Goal: Task Accomplishment & Management: Manage account settings

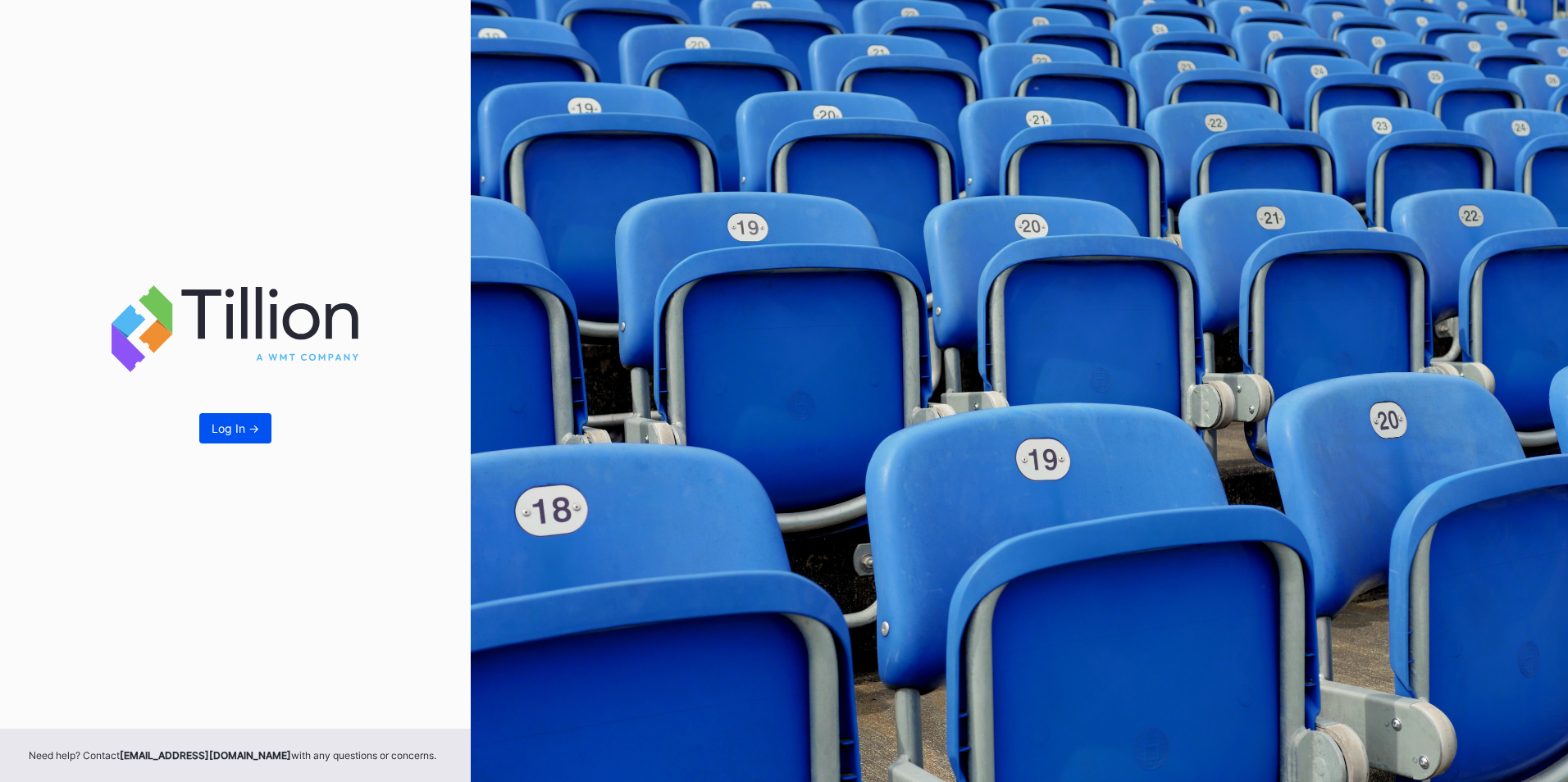
click at [249, 435] on div "Log In ->" at bounding box center [235, 428] width 48 height 14
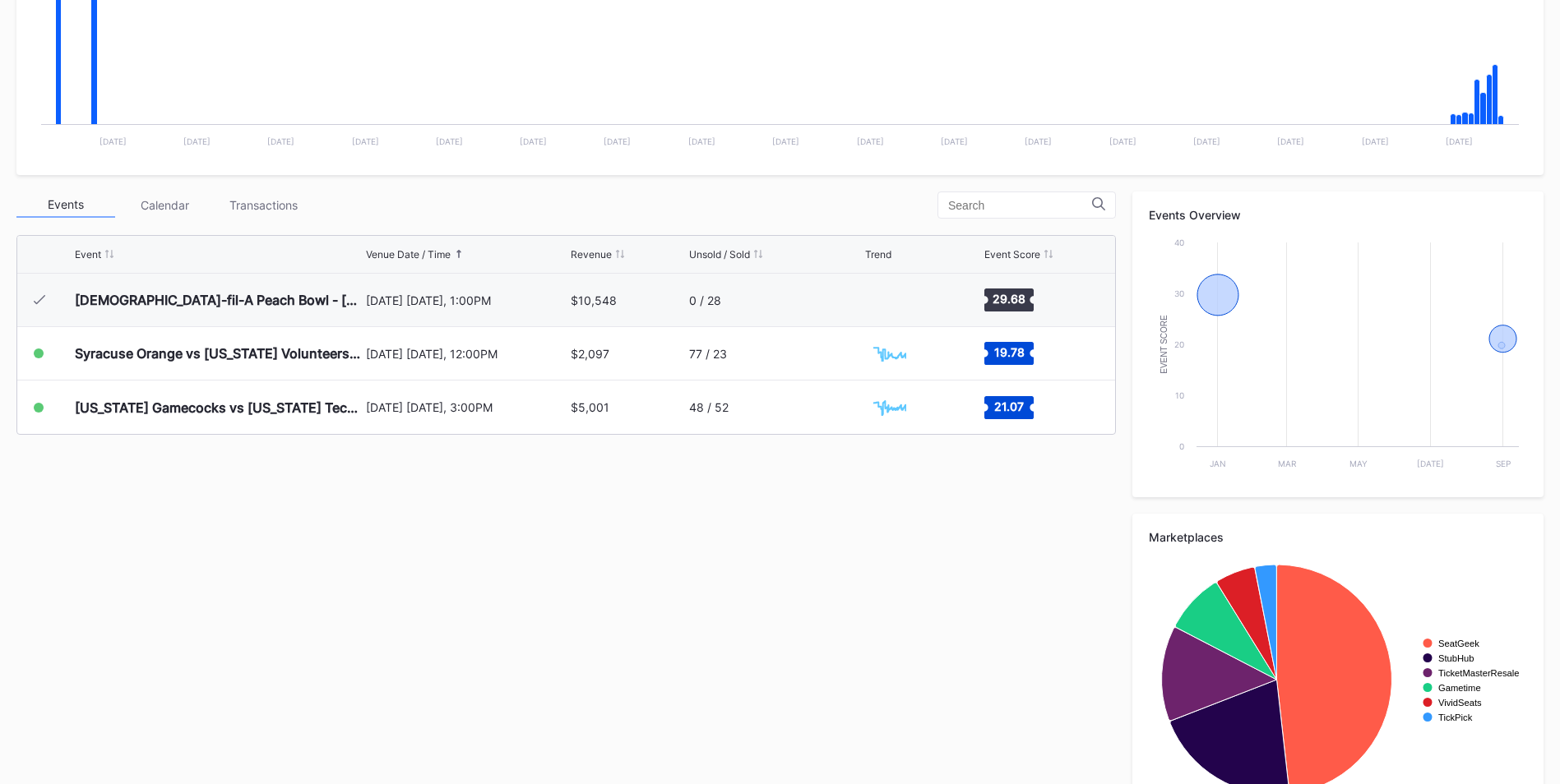
scroll to position [415, 0]
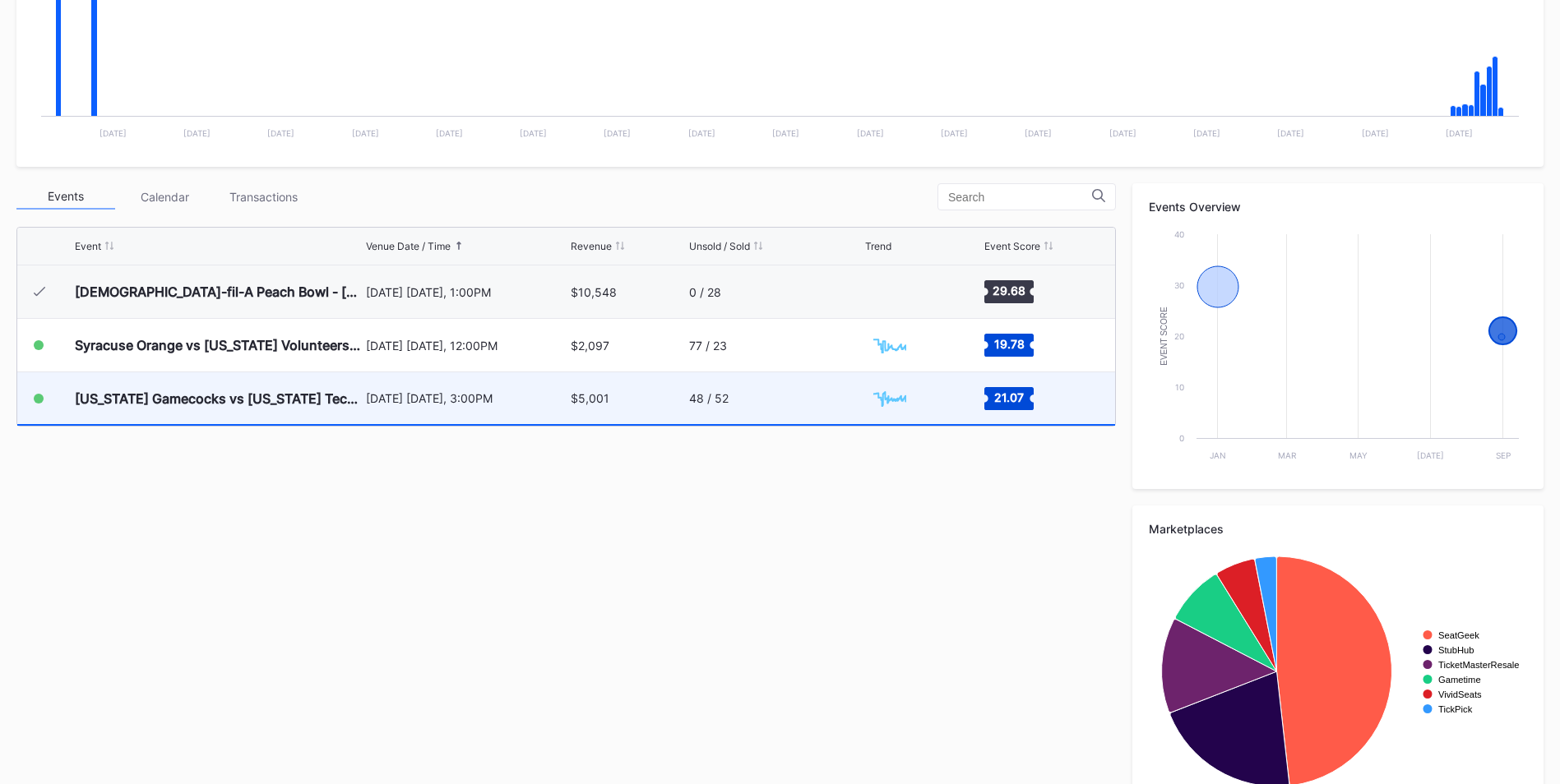
click at [471, 404] on div "[DATE] [DATE], 3:00PM" at bounding box center [466, 398] width 201 height 14
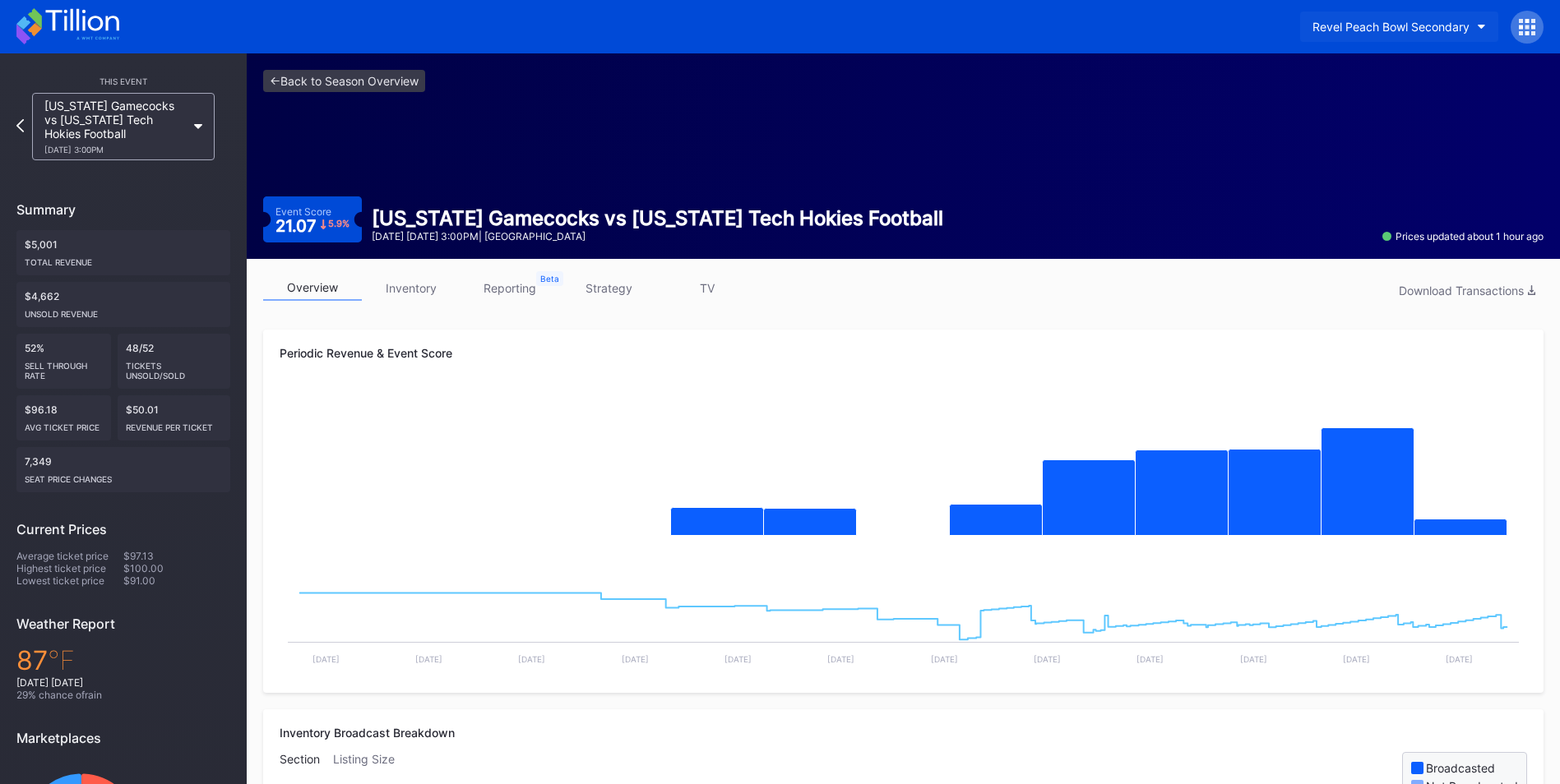
click at [1458, 25] on div "Revel Peach Bowl Secondary" at bounding box center [1391, 26] width 157 height 14
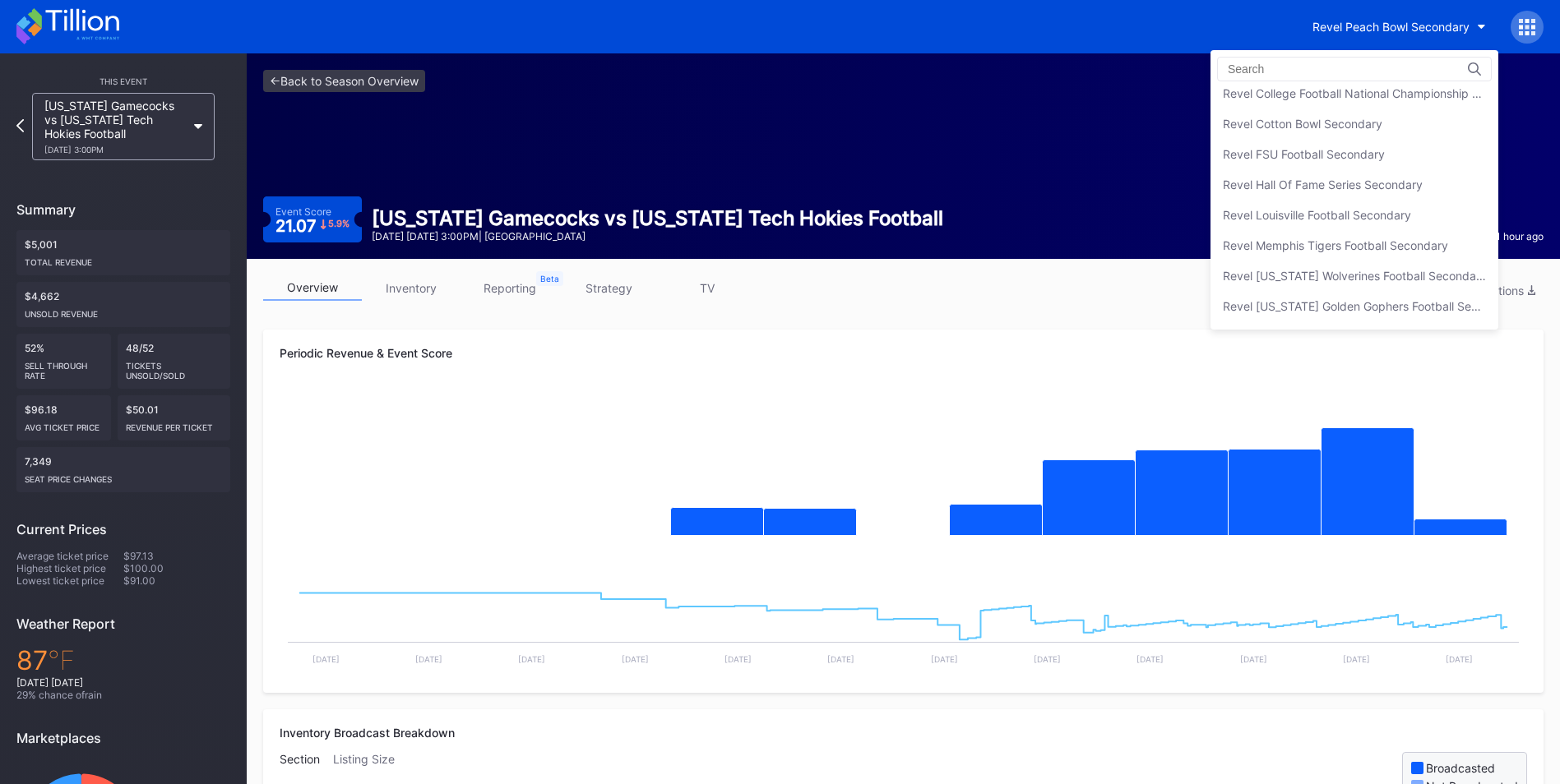
scroll to position [197, 0]
click at [1360, 206] on div "Revel FSU Football Secondary" at bounding box center [1303, 210] width 162 height 14
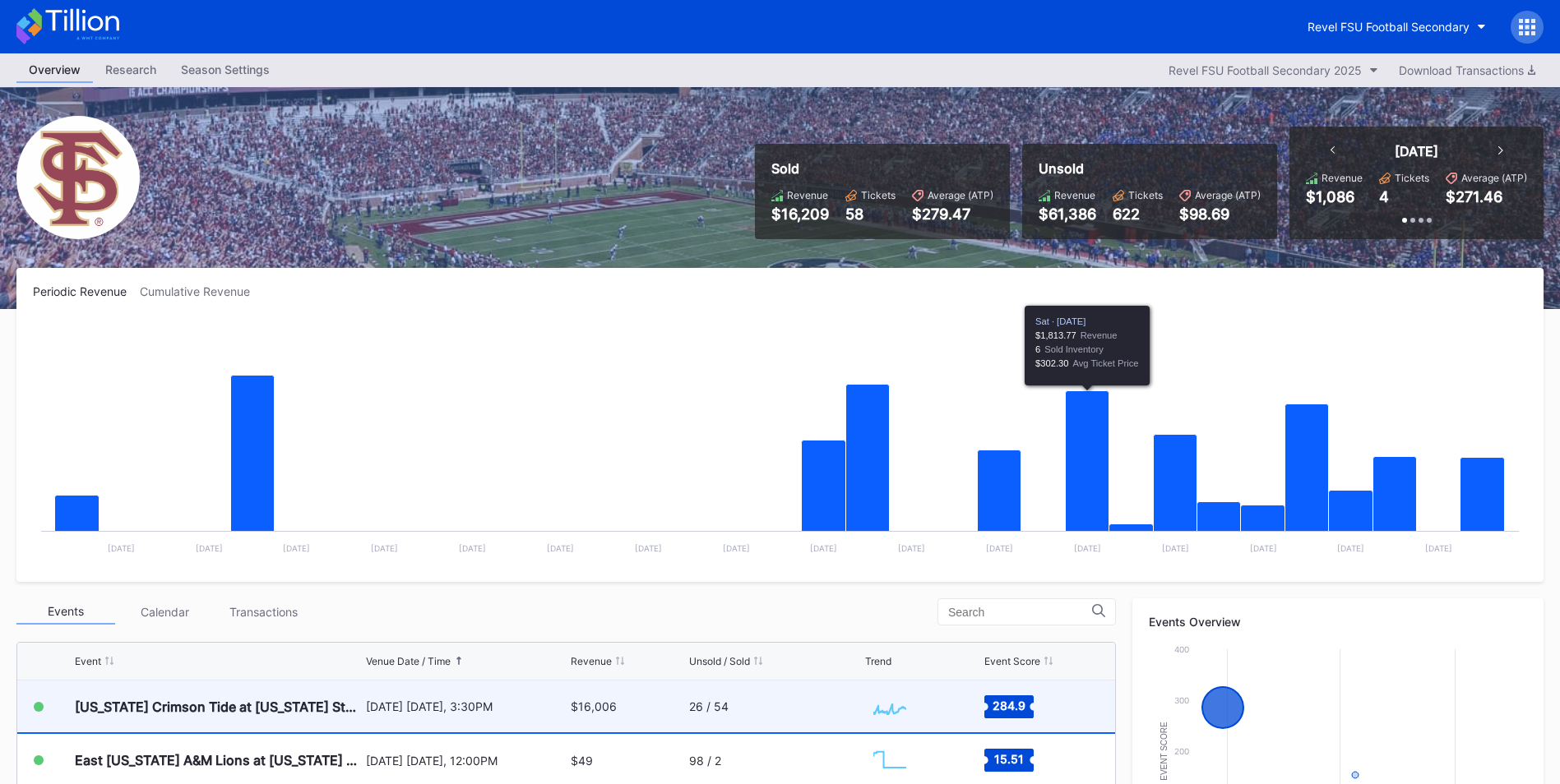
click at [714, 710] on div "26 / 54" at bounding box center [709, 706] width 40 height 14
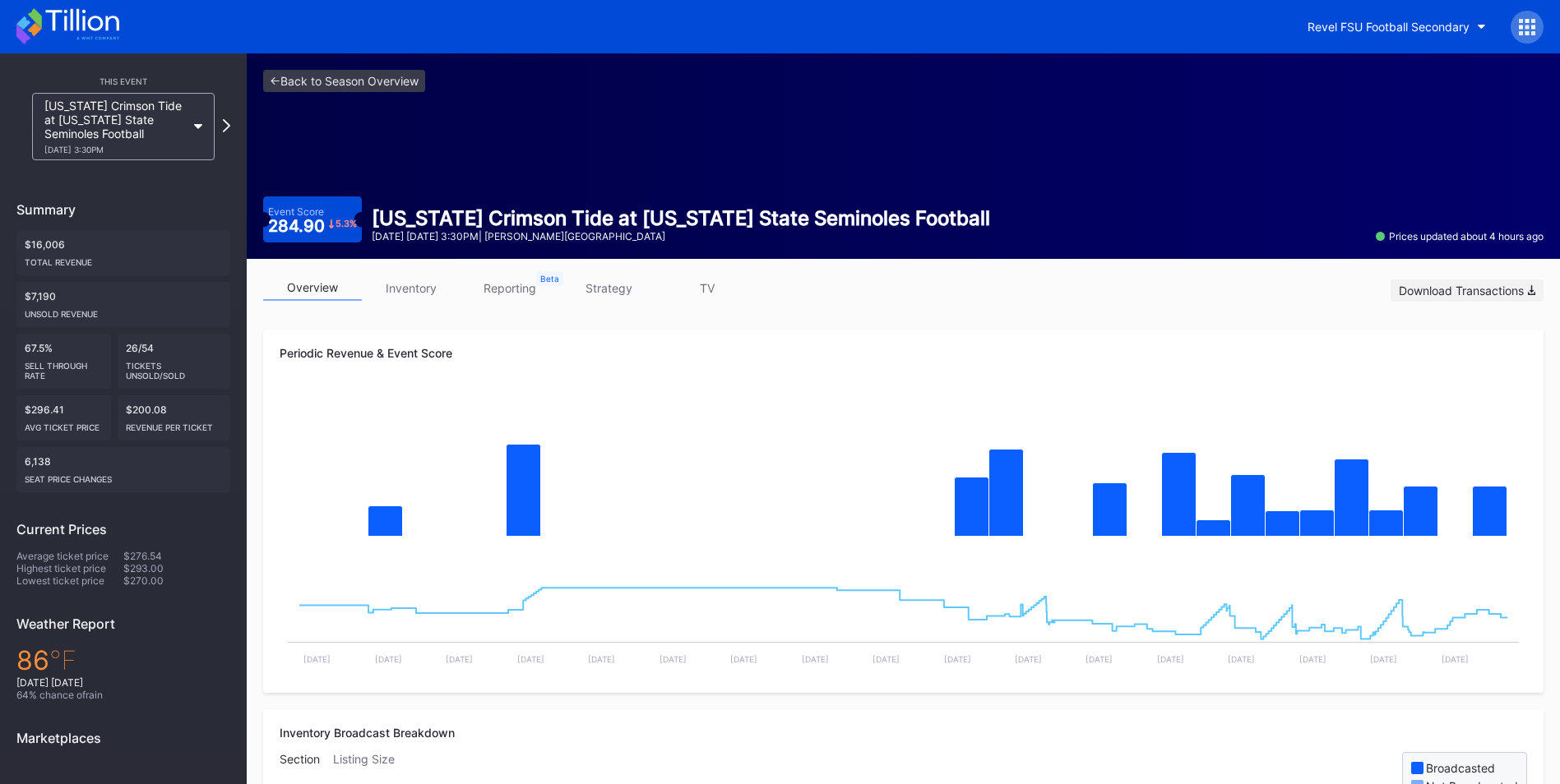
click at [1468, 291] on div "Download Transactions" at bounding box center [1466, 290] width 136 height 14
click at [1347, 389] on rect "Chart title" at bounding box center [903, 470] width 1247 height 164
click at [1525, 19] on icon at bounding box center [1527, 21] width 4 height 4
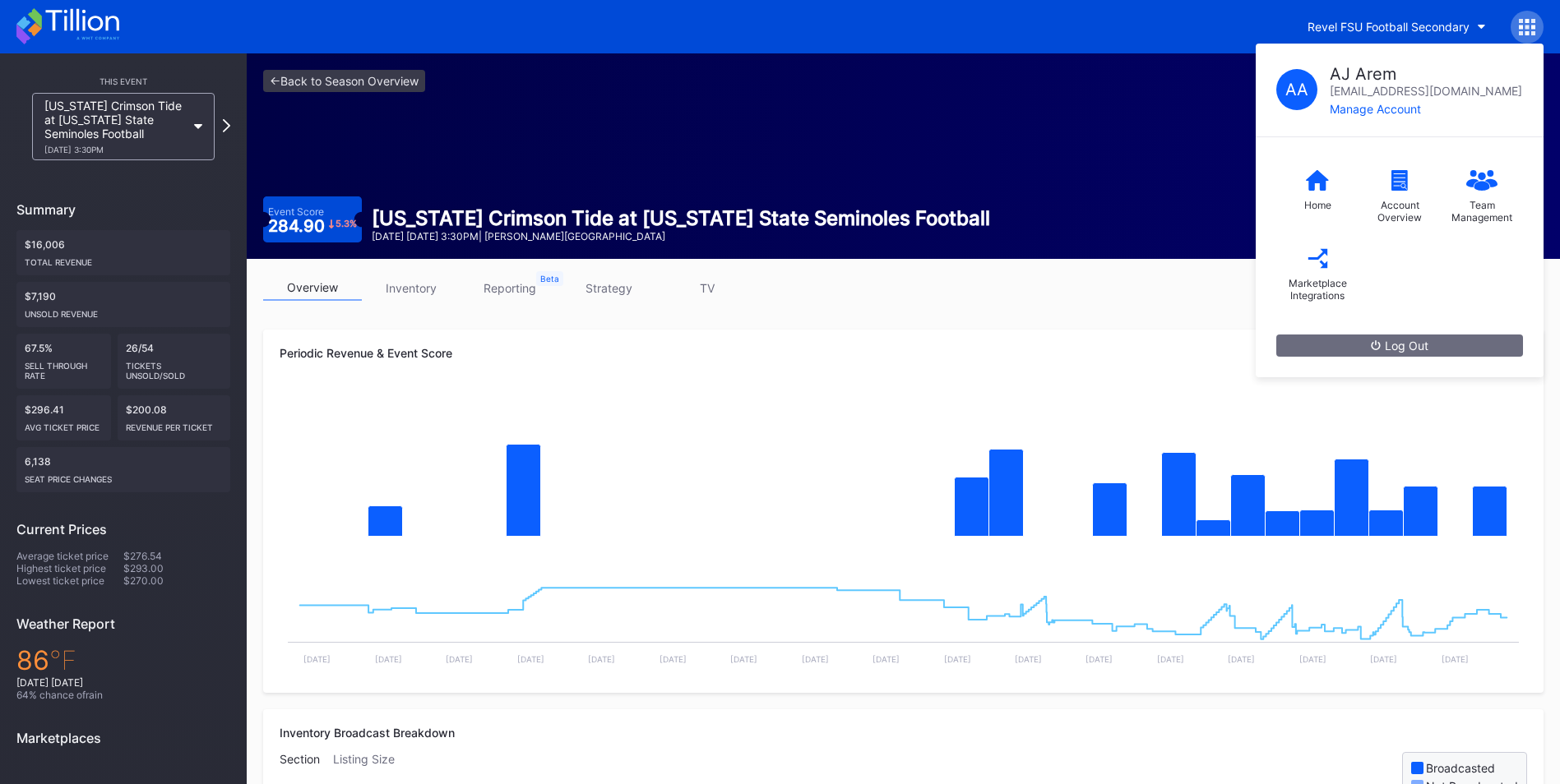
click at [1158, 334] on div "Periodic Revenue & Event Score Created with Highcharts 11.2.0 Chart title Creat…" at bounding box center [903, 511] width 1280 height 363
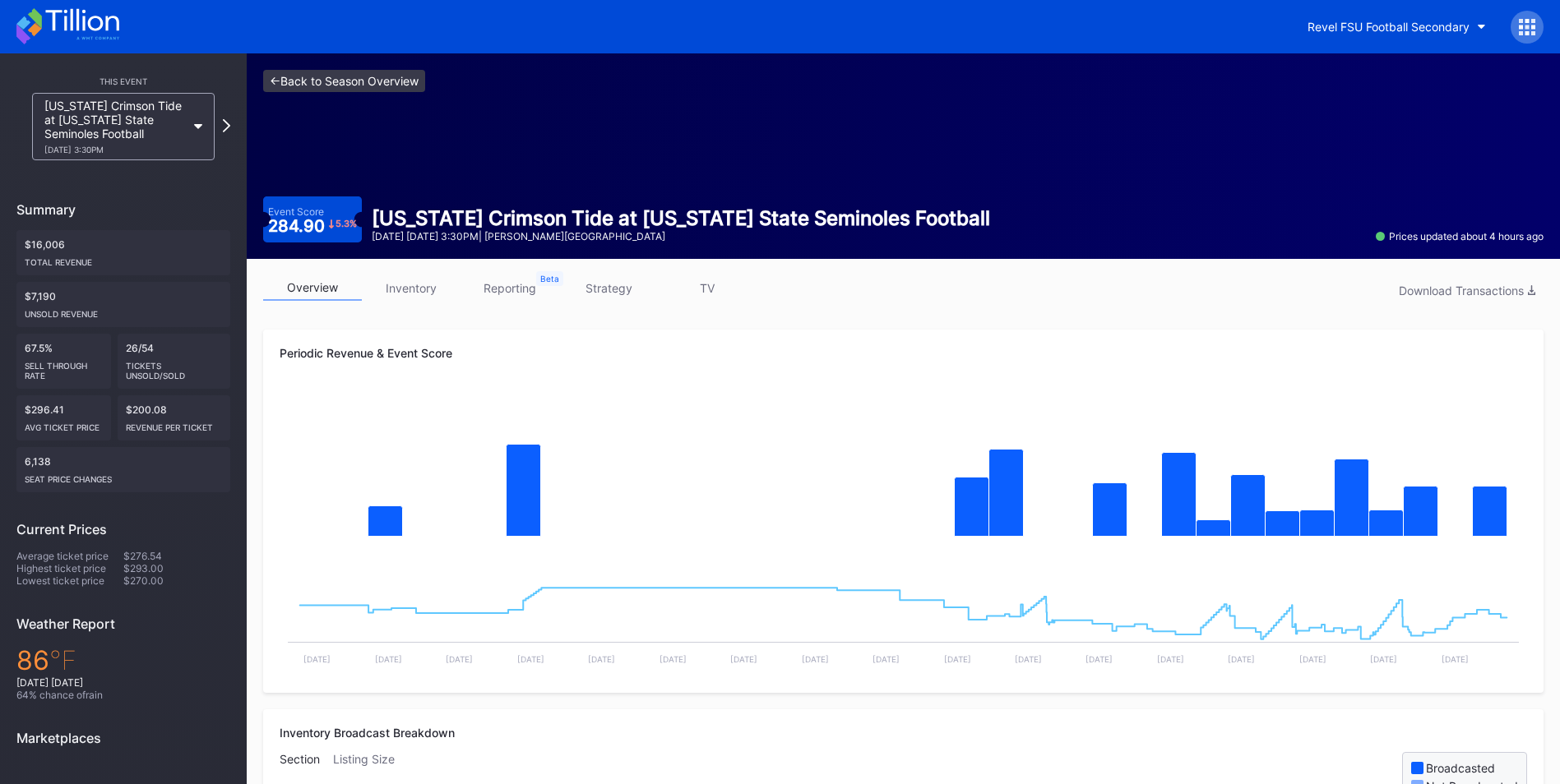
click at [359, 81] on link "<- Back to Season Overview" at bounding box center [344, 81] width 162 height 22
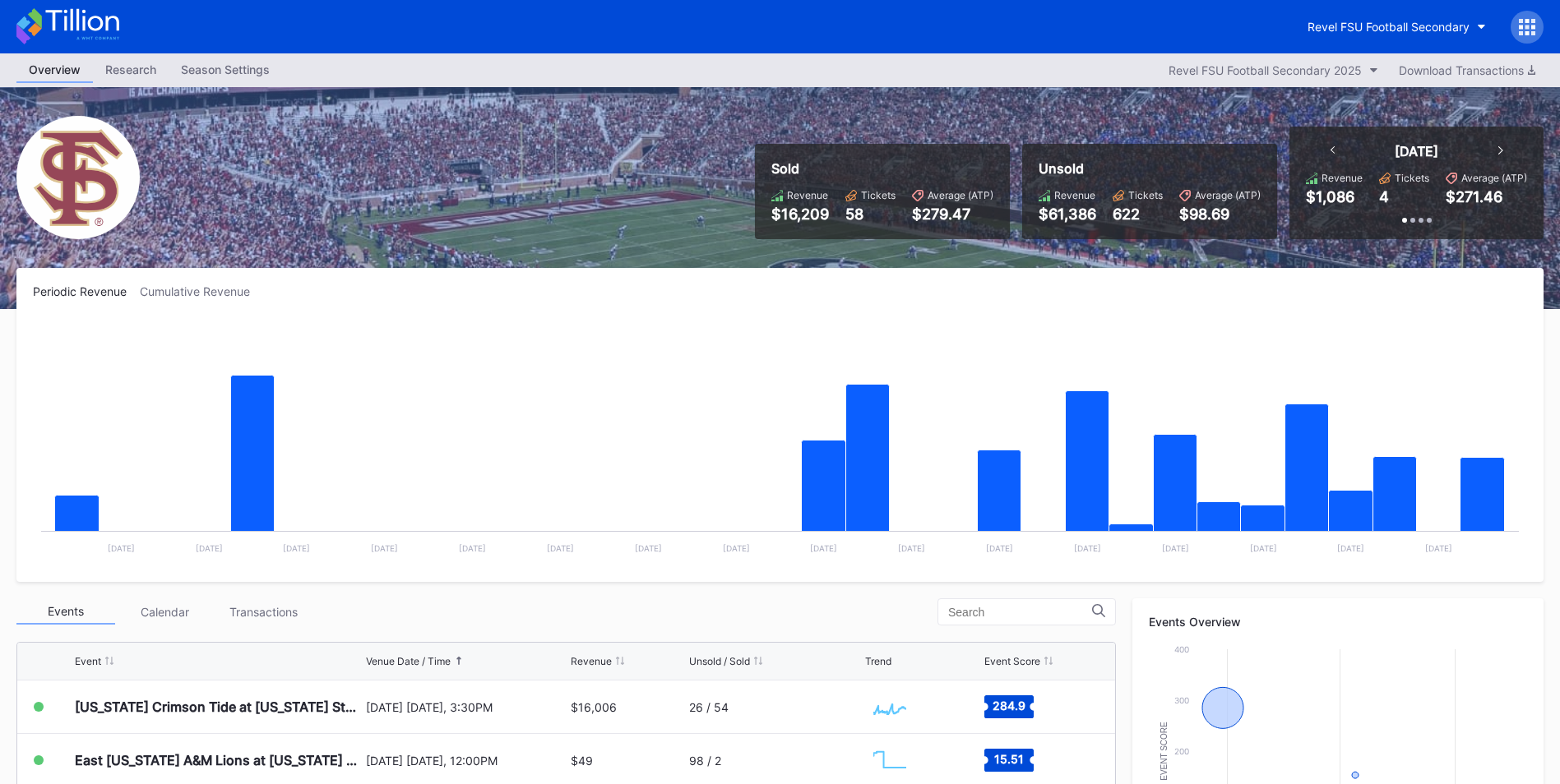
click at [1527, 21] on icon at bounding box center [1527, 21] width 4 height 4
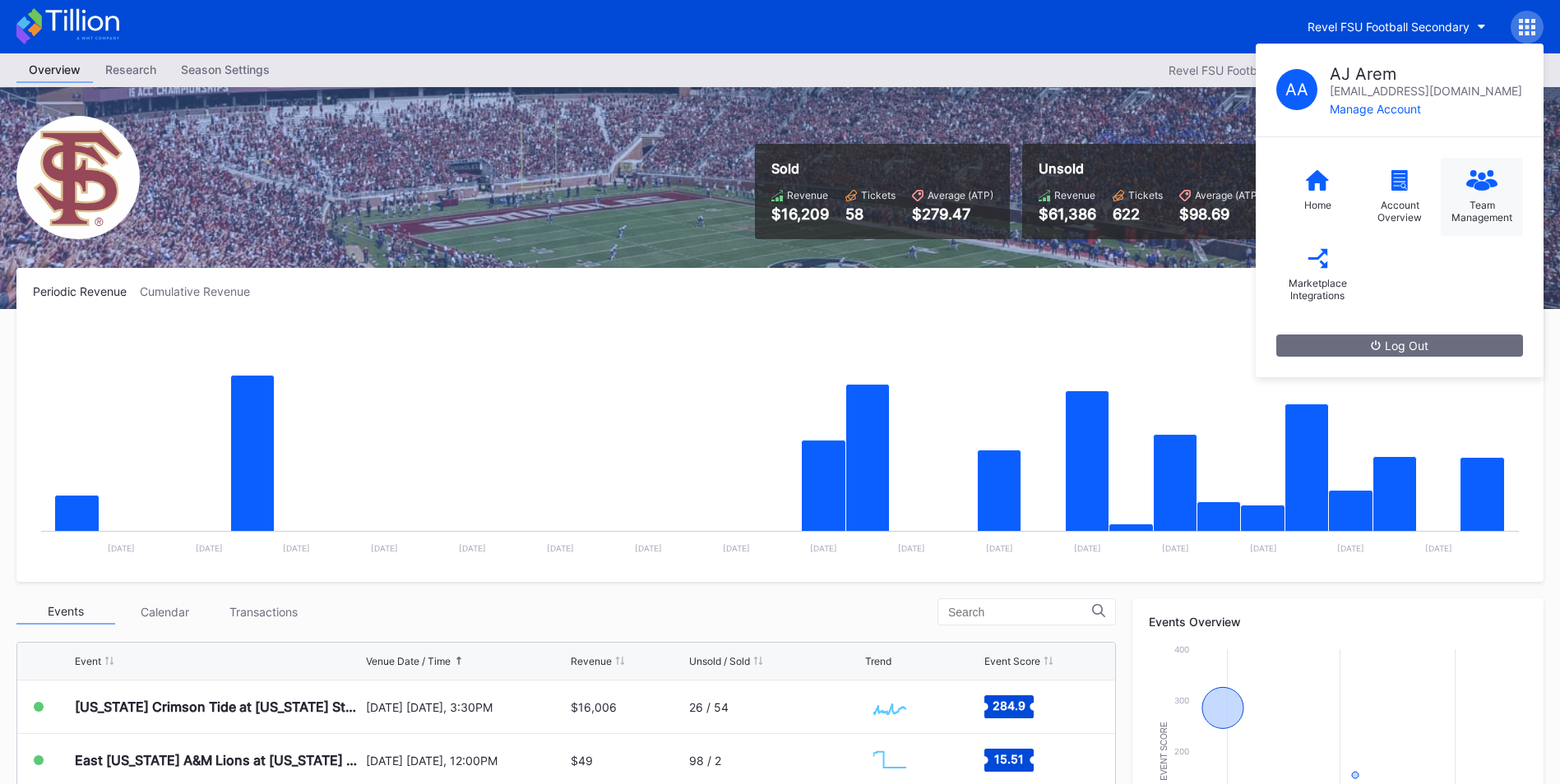
click at [1489, 206] on div "Team Management" at bounding box center [1482, 211] width 66 height 25
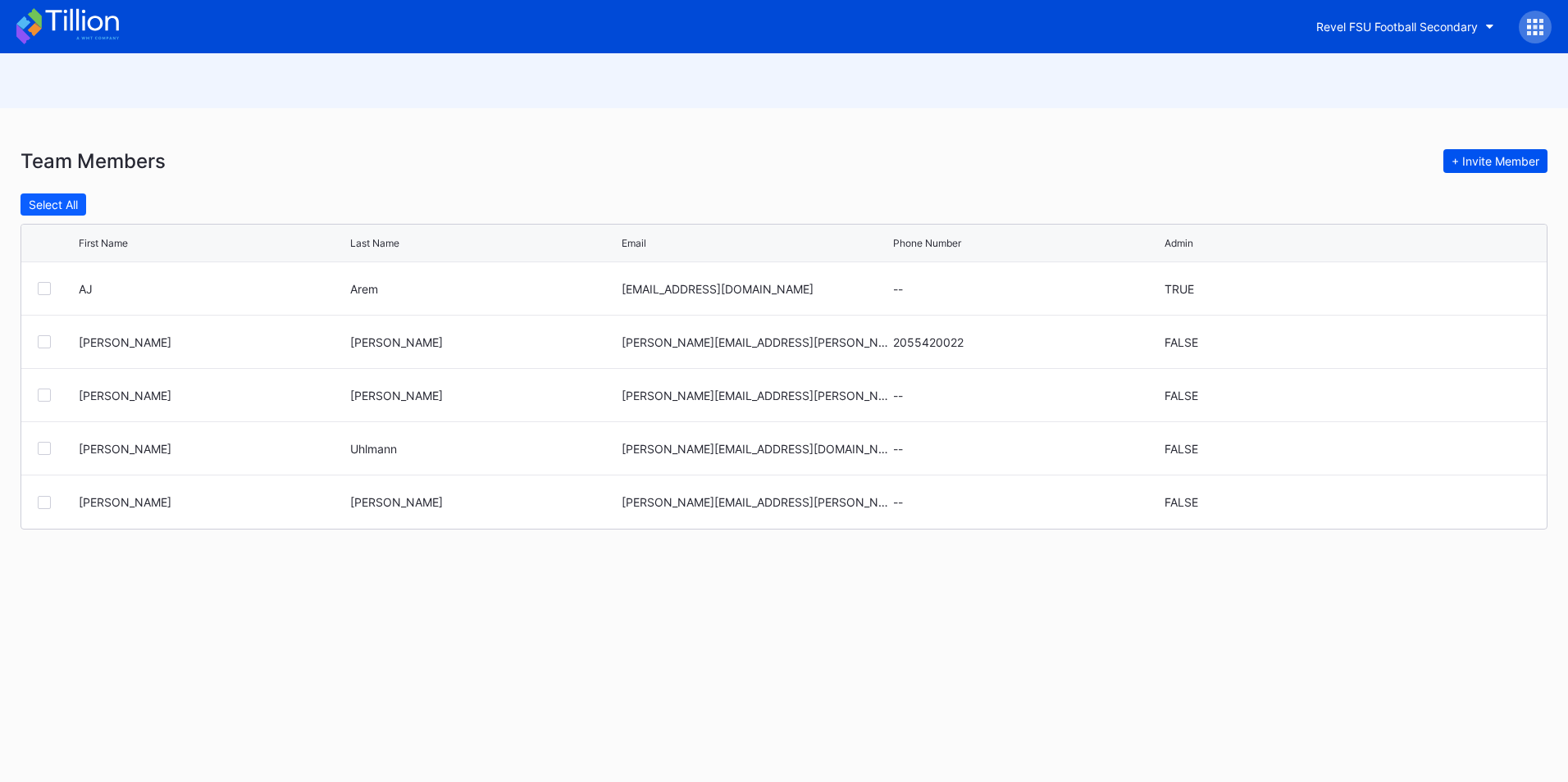
click at [1497, 162] on div "+ Invite Member" at bounding box center [1495, 161] width 88 height 14
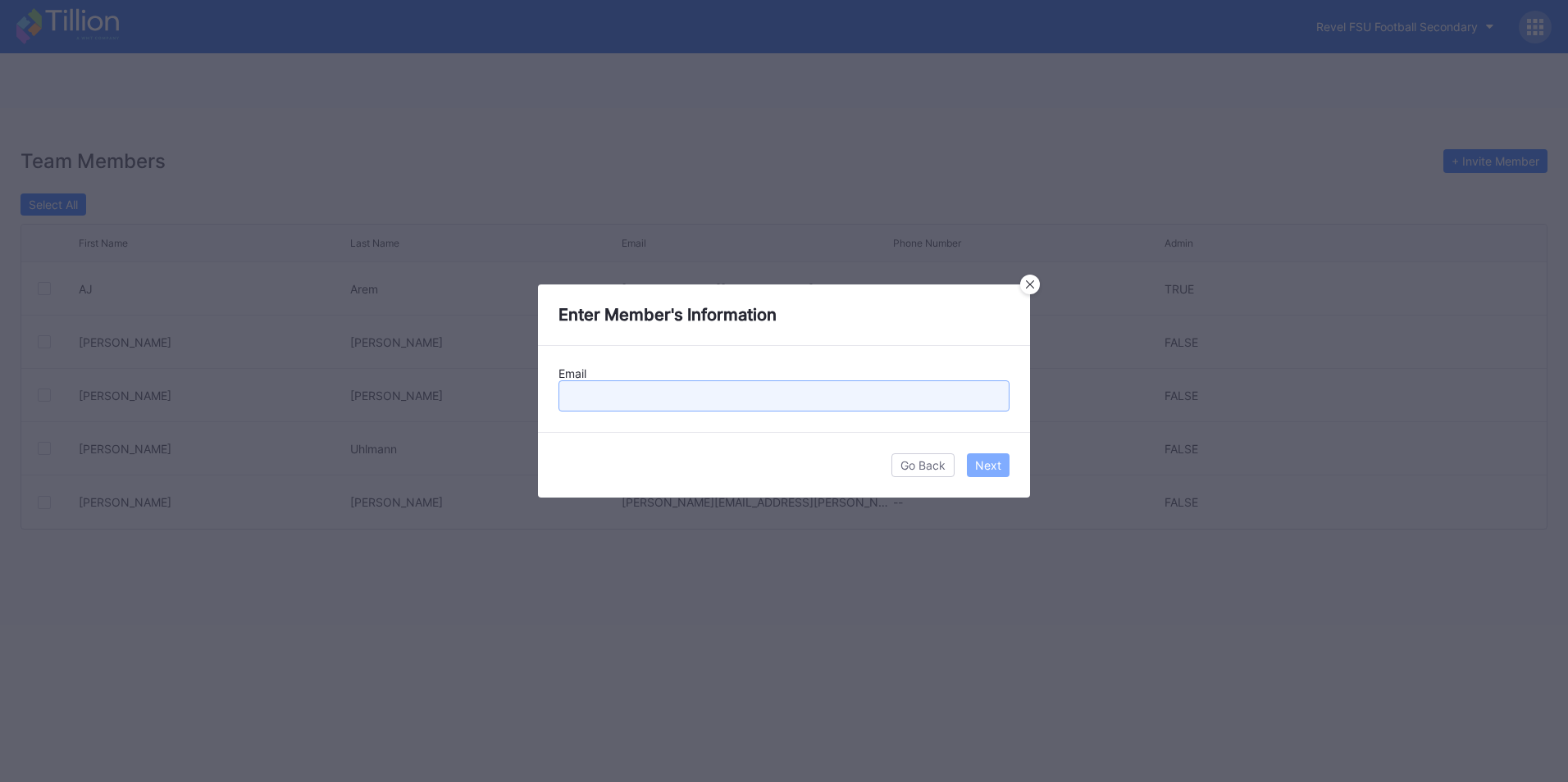
click at [644, 405] on input "text" at bounding box center [784, 396] width 451 height 31
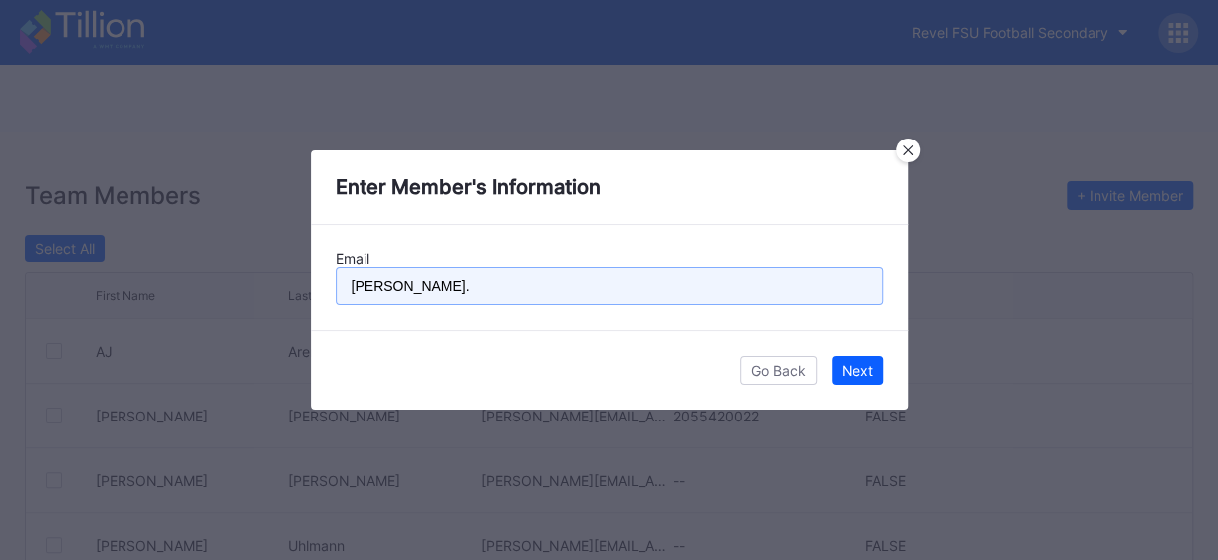
click at [388, 292] on input "[PERSON_NAME]." at bounding box center [610, 286] width 548 height 38
type input "[PERSON_NAME][EMAIL_ADDRESS][PERSON_NAME][DOMAIN_NAME]"
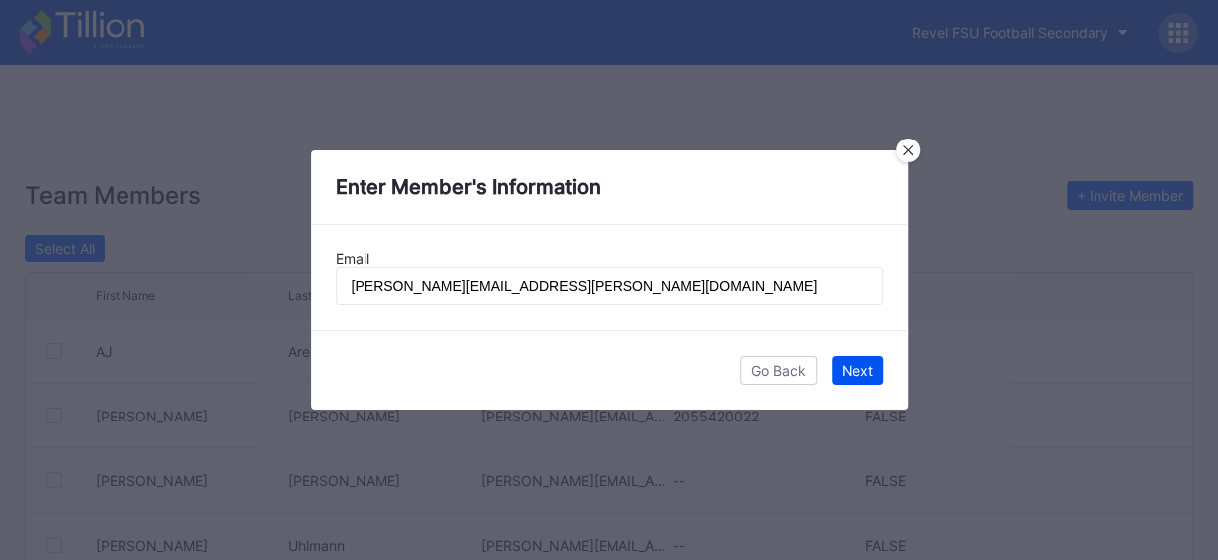
click at [859, 374] on div "Next" at bounding box center [858, 370] width 32 height 17
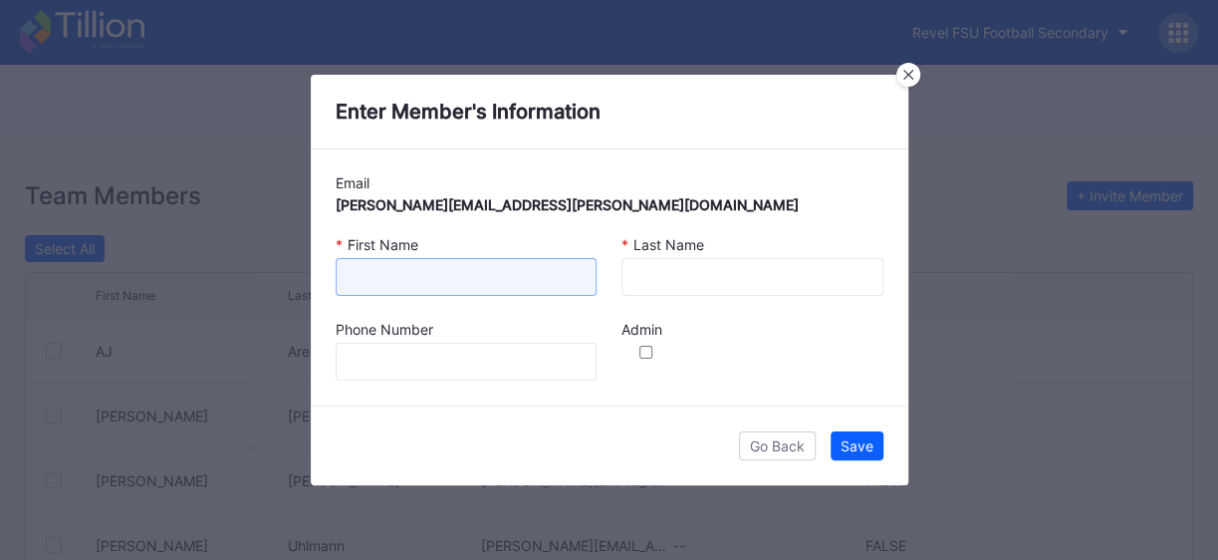
click at [462, 274] on input at bounding box center [467, 277] width 262 height 38
type input "[PERSON_NAME]"
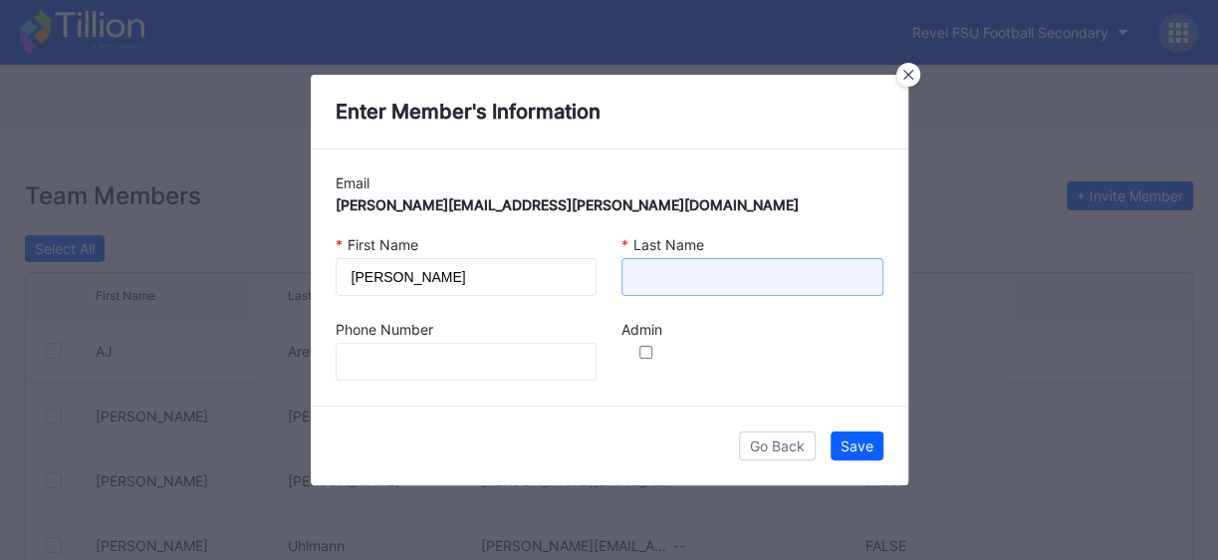
drag, startPoint x: 638, startPoint y: 264, endPoint x: 657, endPoint y: 266, distance: 20.0
click at [638, 264] on input at bounding box center [753, 277] width 262 height 38
type input "[PERSON_NAME]"
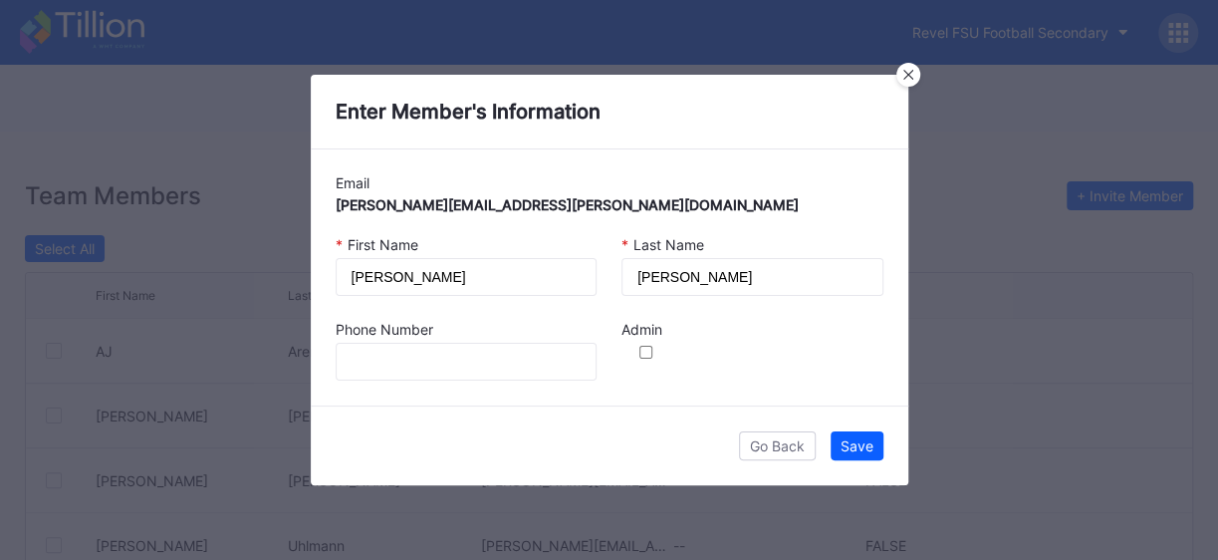
click at [646, 354] on input "checkbox" at bounding box center [646, 352] width 41 height 13
checkbox input "true"
click at [855, 443] on div "Save" at bounding box center [857, 445] width 33 height 17
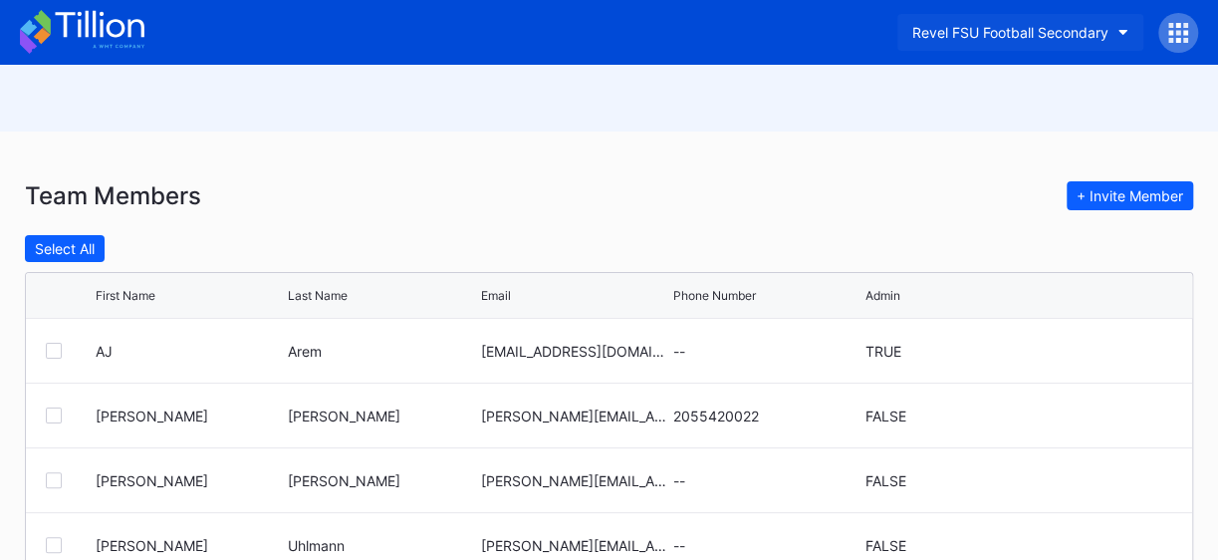
click at [1125, 32] on icon "button" at bounding box center [1124, 33] width 10 height 6
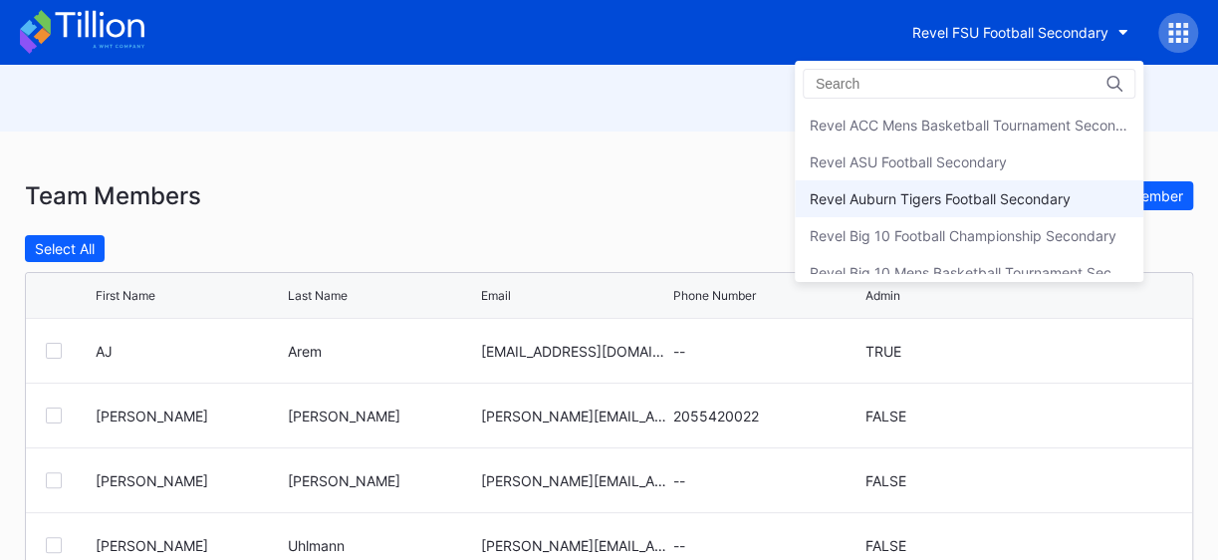
click at [964, 181] on div "Revel Auburn Tigers Football Secondary" at bounding box center [969, 198] width 349 height 37
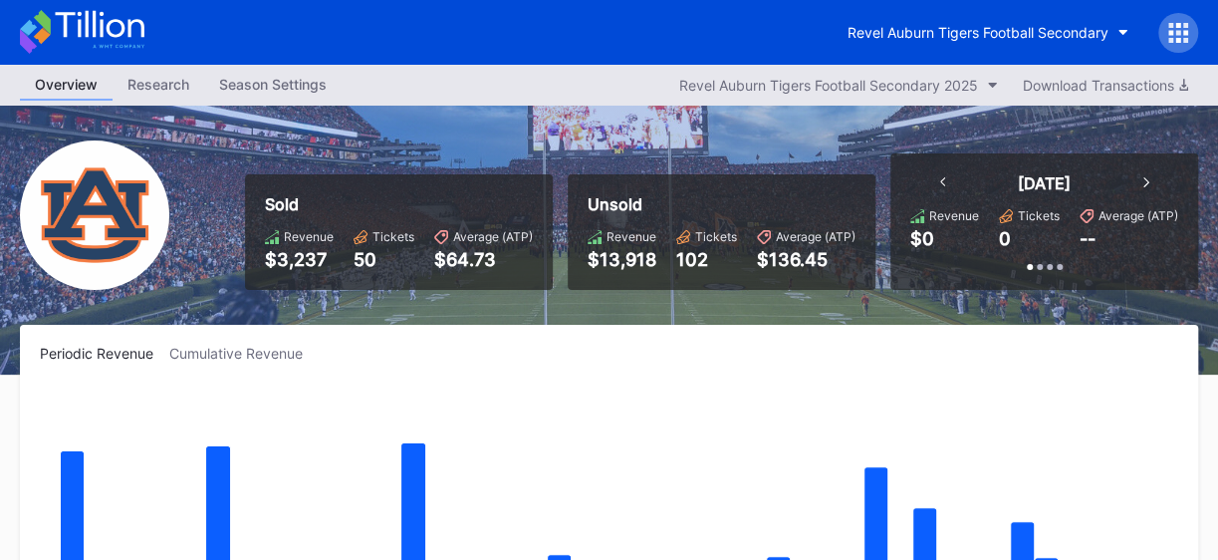
click at [1180, 31] on icon at bounding box center [1179, 33] width 20 height 20
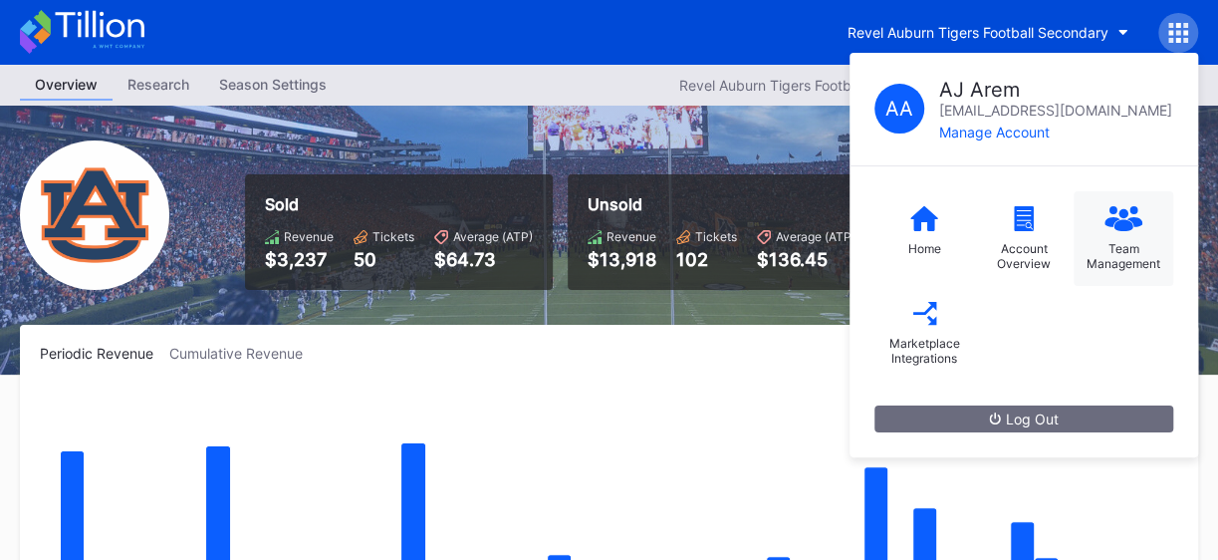
click at [1130, 219] on icon at bounding box center [1124, 218] width 38 height 25
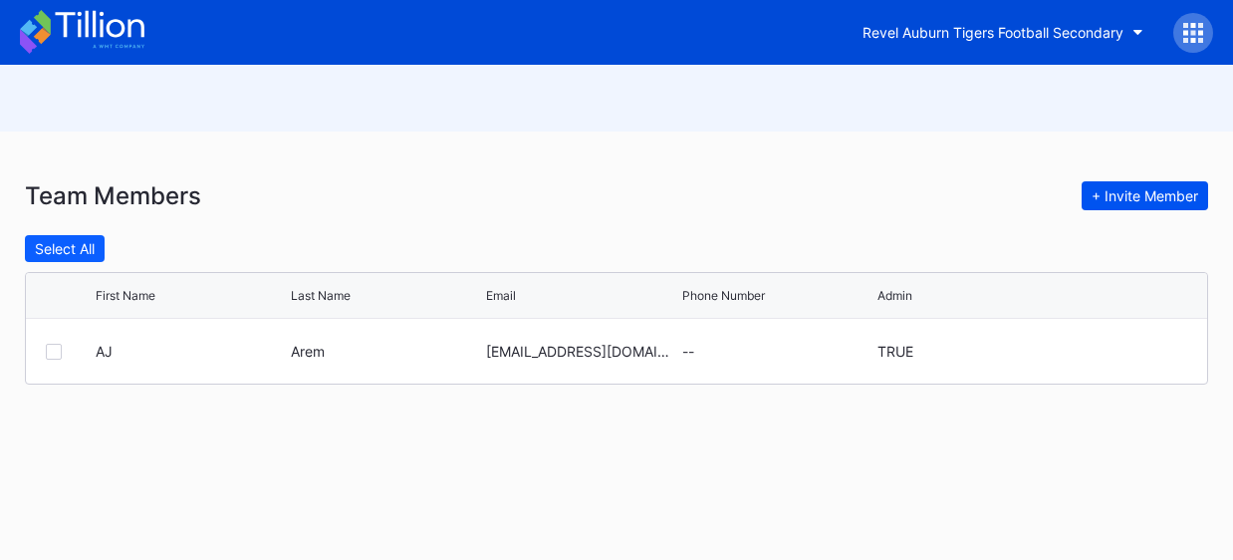
click at [1154, 192] on div "+ Invite Member" at bounding box center [1145, 195] width 107 height 17
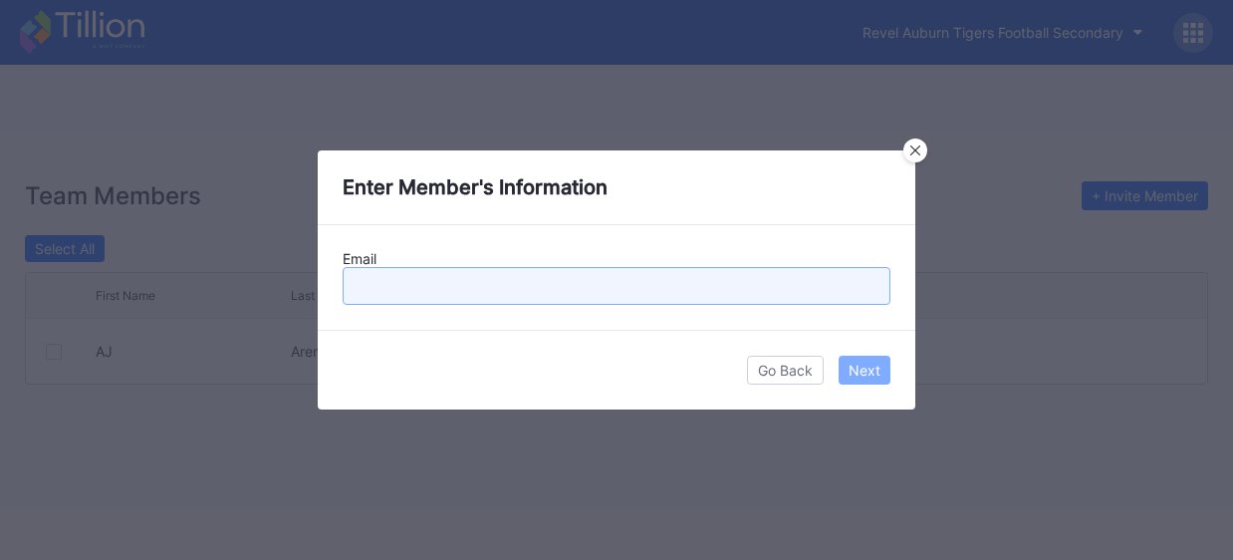
click at [456, 294] on input "text" at bounding box center [617, 286] width 548 height 38
type input "[PERSON_NAME][EMAIL_ADDRESS][PERSON_NAME][DOMAIN_NAME]"
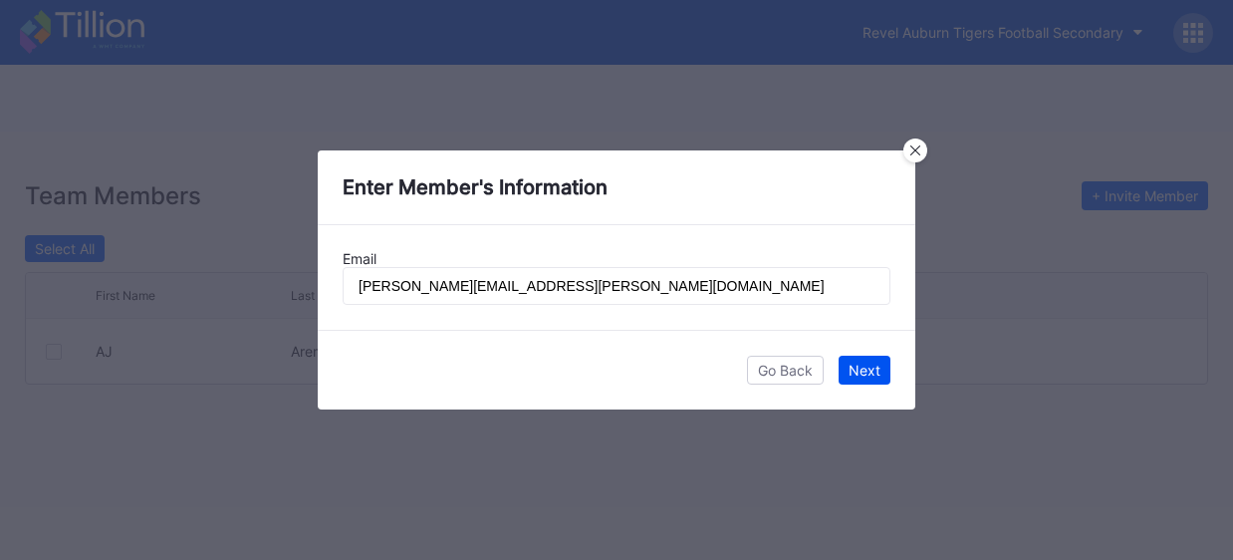
click at [869, 366] on div "Next" at bounding box center [865, 370] width 32 height 17
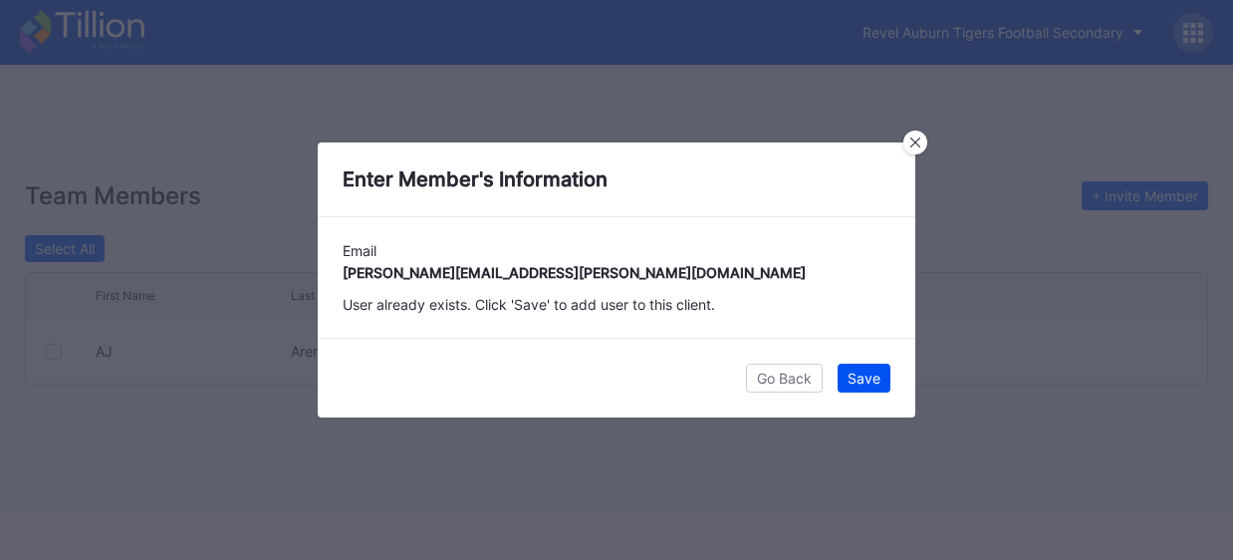
click at [878, 378] on div "Save" at bounding box center [864, 378] width 33 height 17
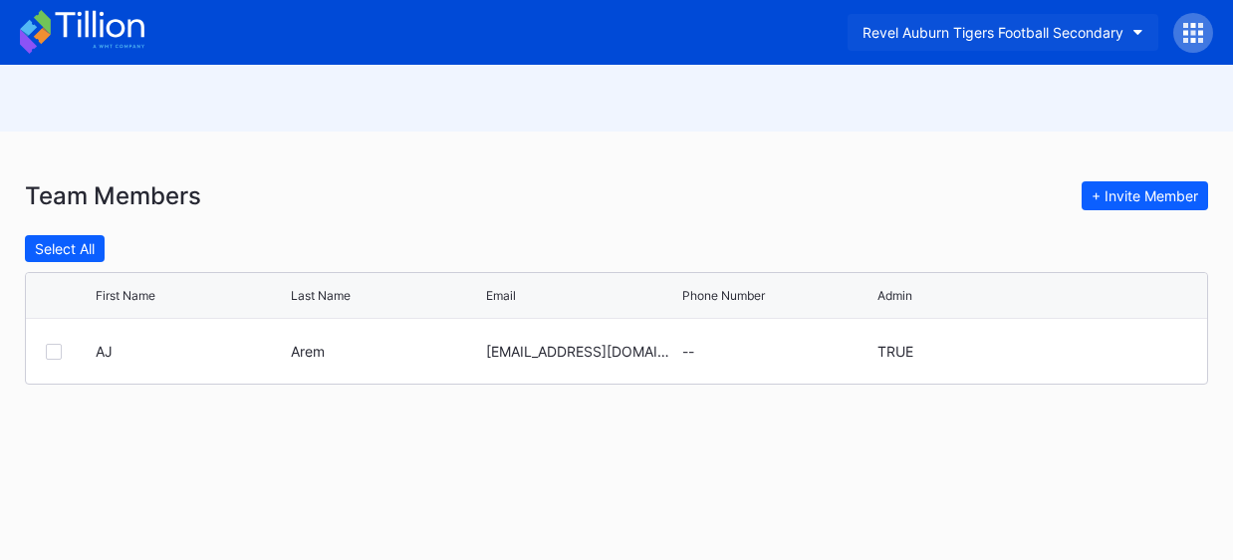
click at [1116, 22] on button "Revel Auburn Tigers Football Secondary" at bounding box center [1003, 32] width 311 height 37
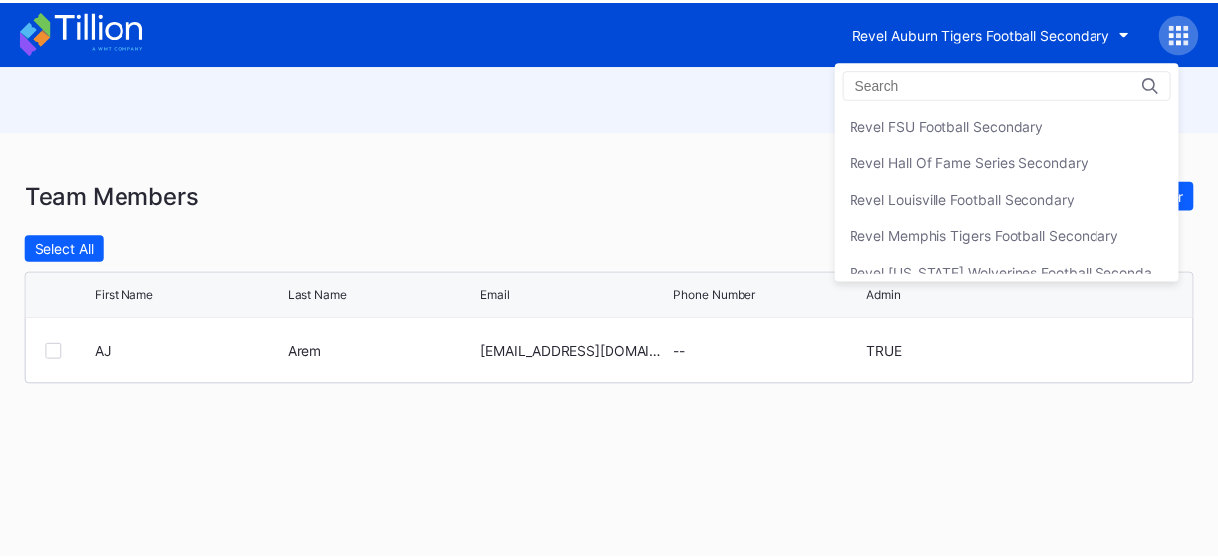
scroll to position [392, 0]
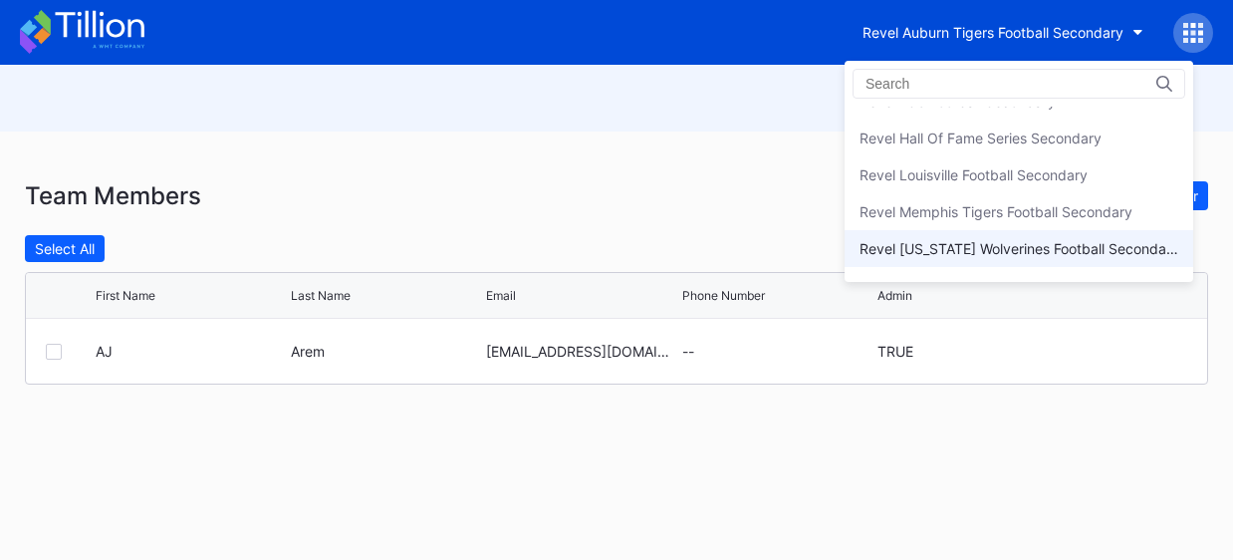
click at [1045, 253] on div "Revel [US_STATE] Wolverines Football Secondary" at bounding box center [1019, 248] width 349 height 37
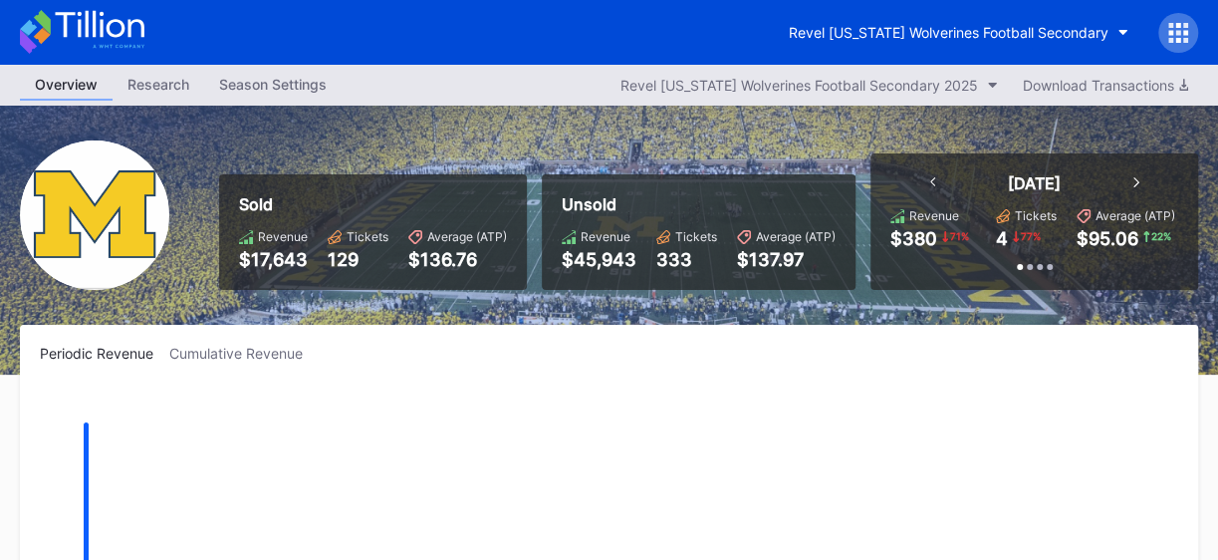
click at [1176, 34] on icon at bounding box center [1178, 32] width 5 height 5
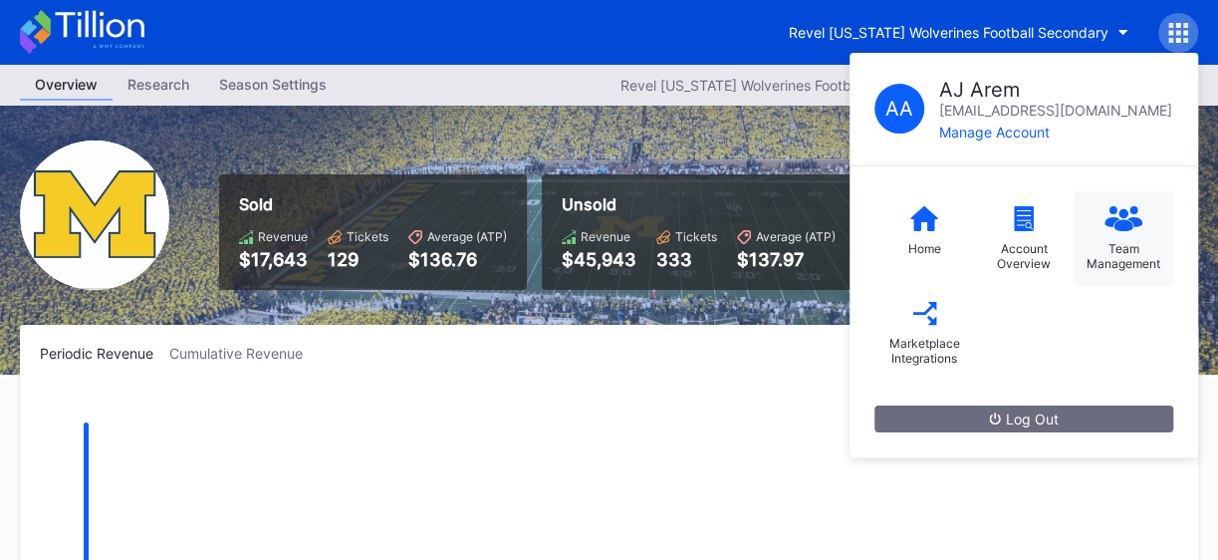
click at [1119, 214] on icon at bounding box center [1124, 218] width 38 height 25
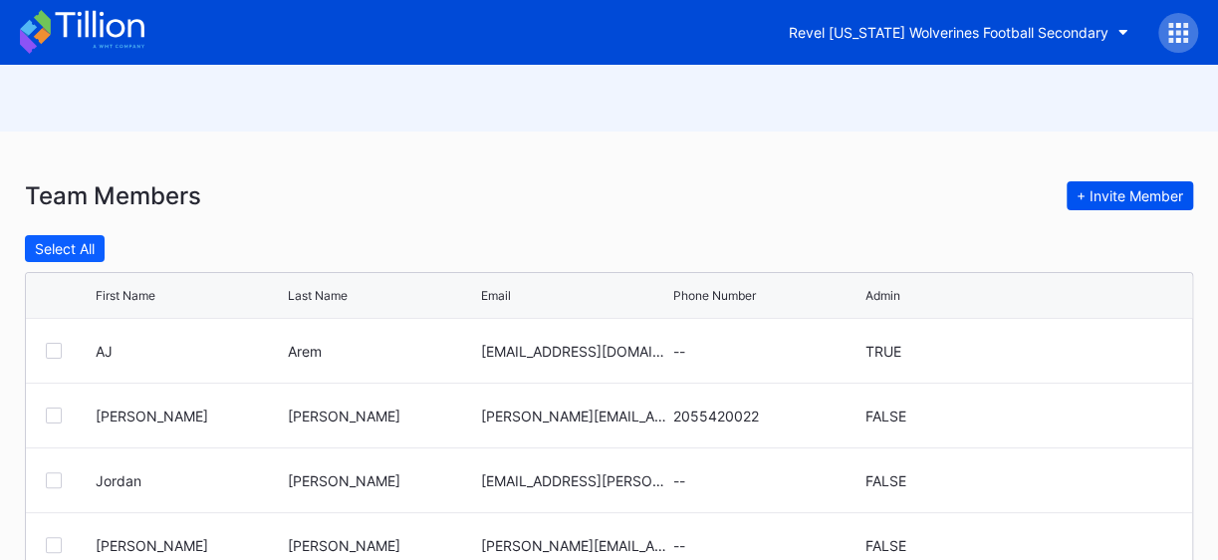
click at [1110, 195] on div "+ Invite Member" at bounding box center [1130, 195] width 107 height 17
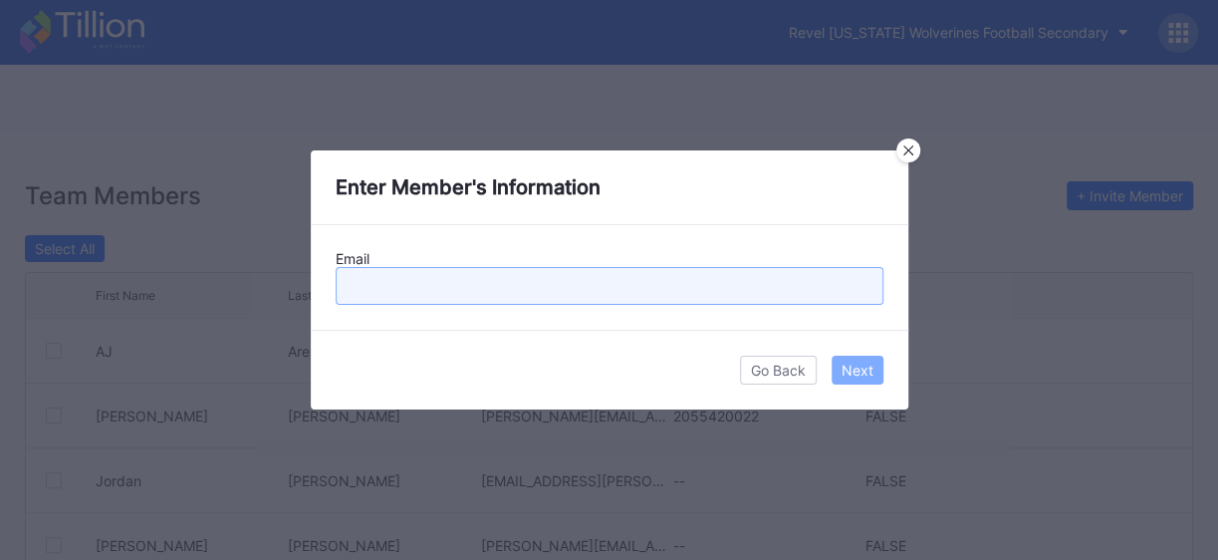
click at [398, 294] on input "text" at bounding box center [610, 286] width 548 height 38
type input "[PERSON_NAME][EMAIL_ADDRESS][PERSON_NAME][DOMAIN_NAME]"
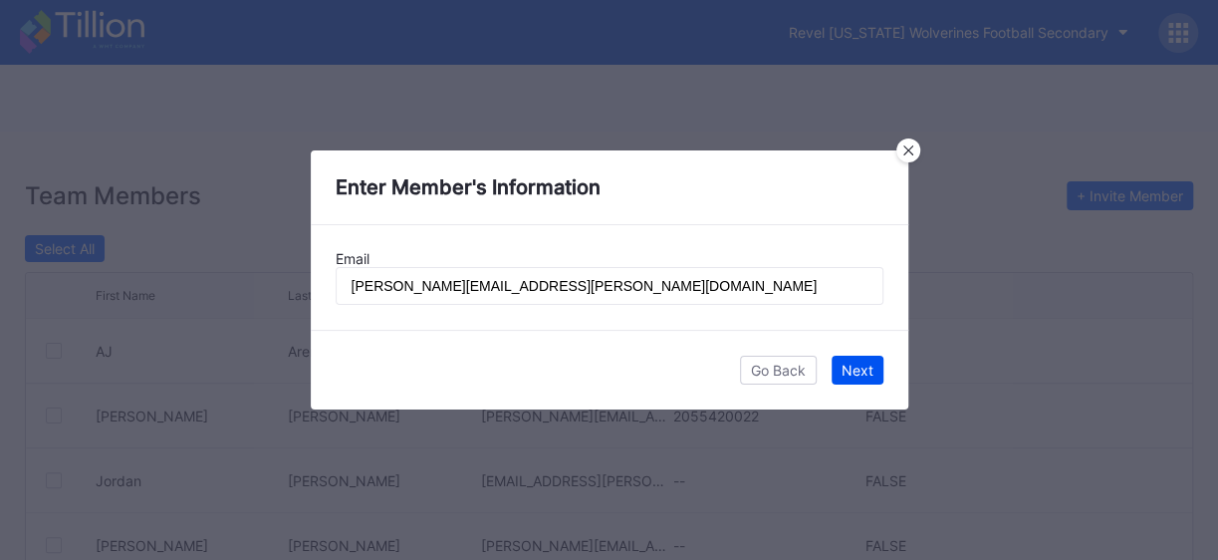
click at [858, 369] on div "Next" at bounding box center [858, 370] width 32 height 17
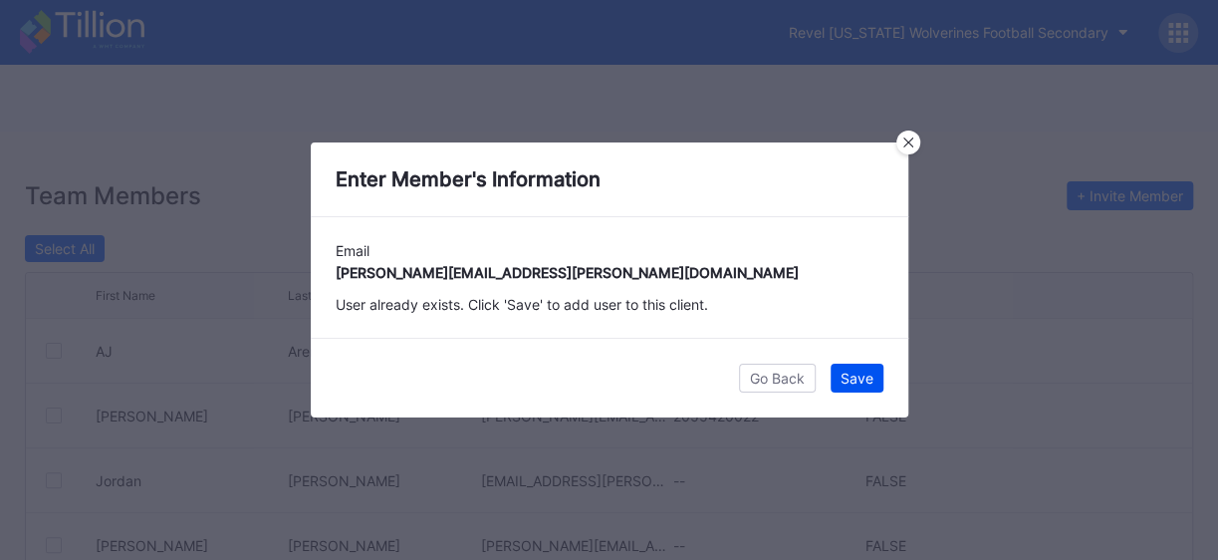
click at [871, 372] on div "Save" at bounding box center [857, 378] width 33 height 17
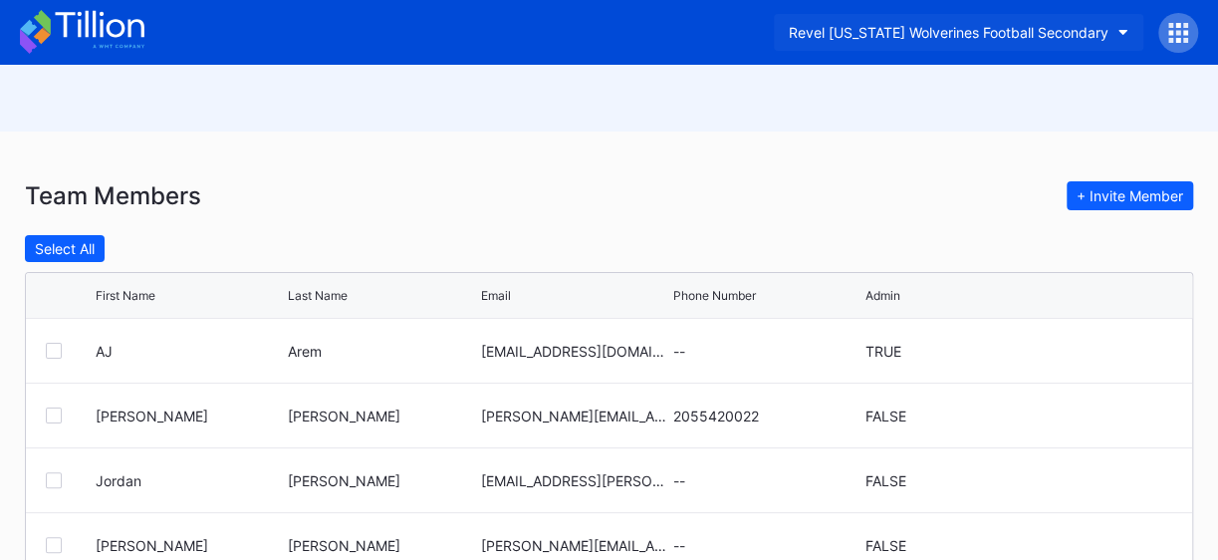
click at [1124, 26] on button "Revel [US_STATE] Wolverines Football Secondary" at bounding box center [959, 32] width 370 height 37
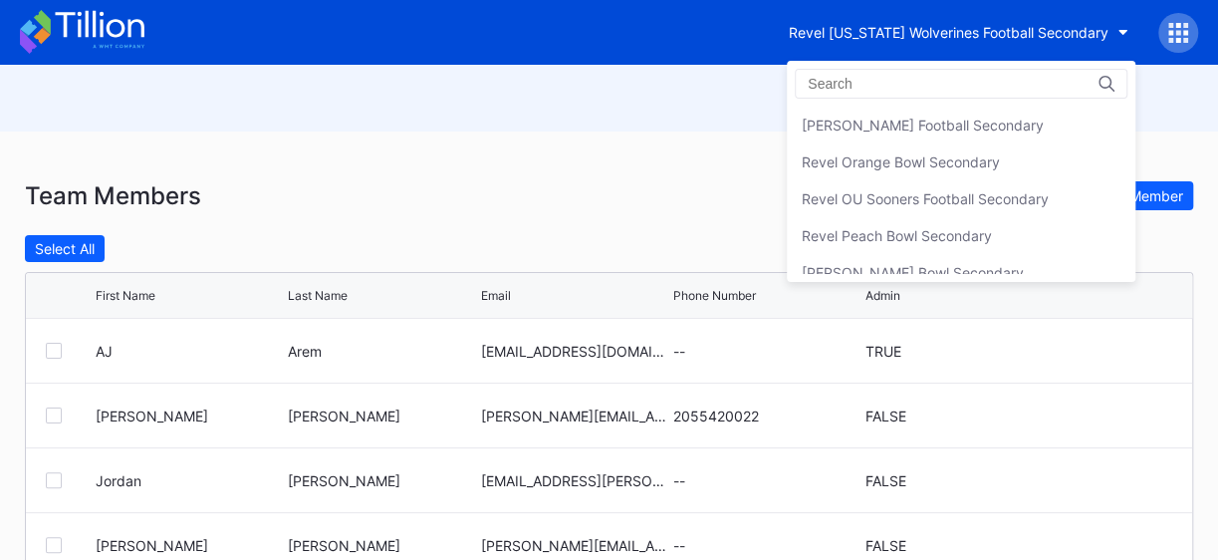
scroll to position [592, 0]
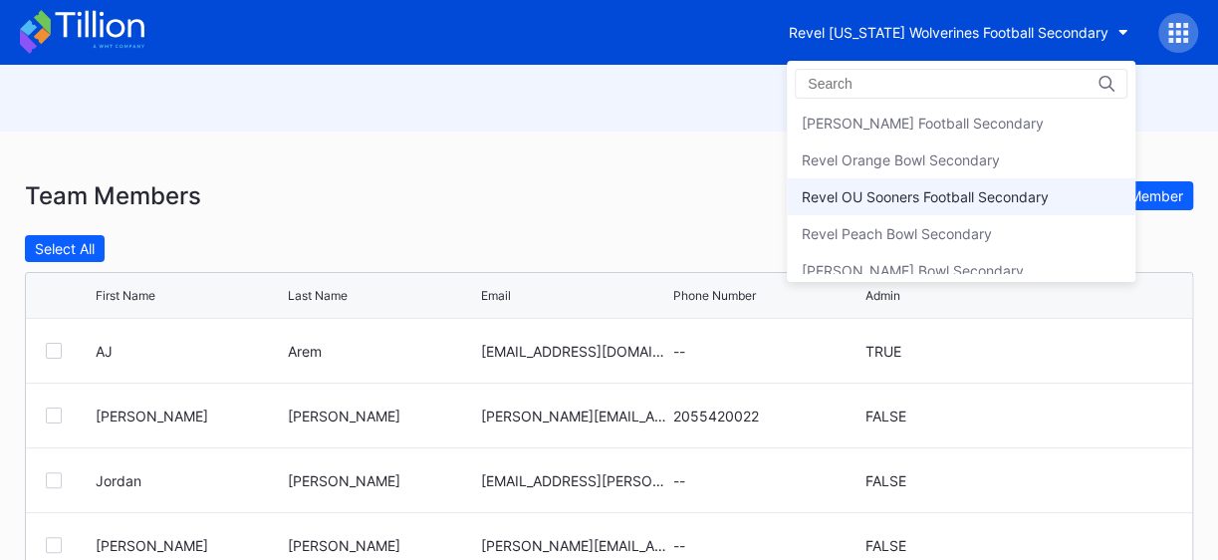
click at [1025, 192] on div "Revel OU Sooners Football Secondary" at bounding box center [925, 196] width 247 height 17
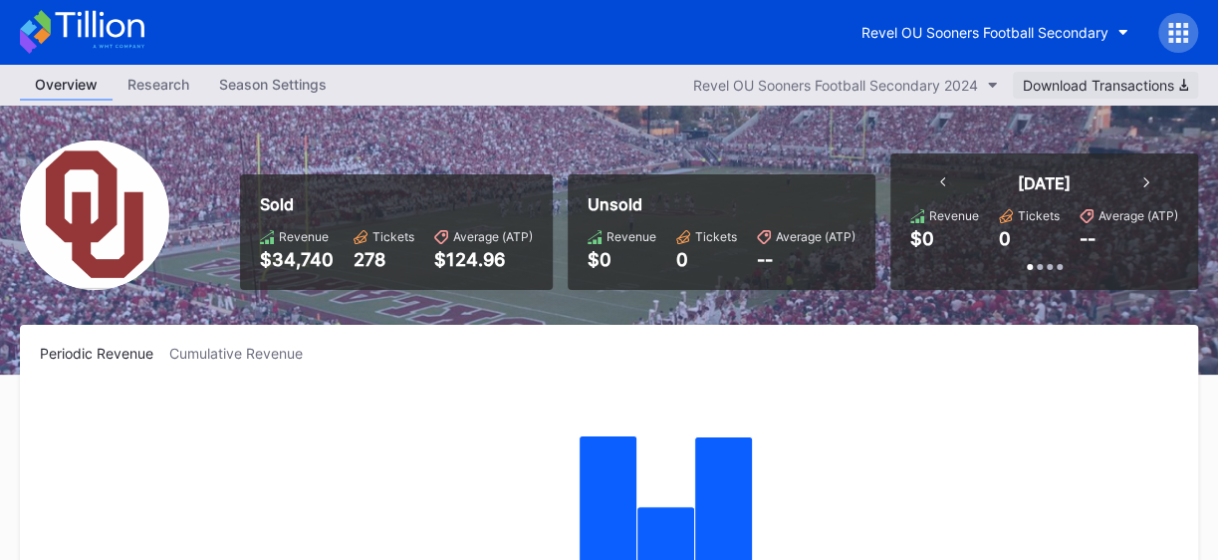
click at [1155, 88] on div "Download Transactions" at bounding box center [1105, 85] width 165 height 17
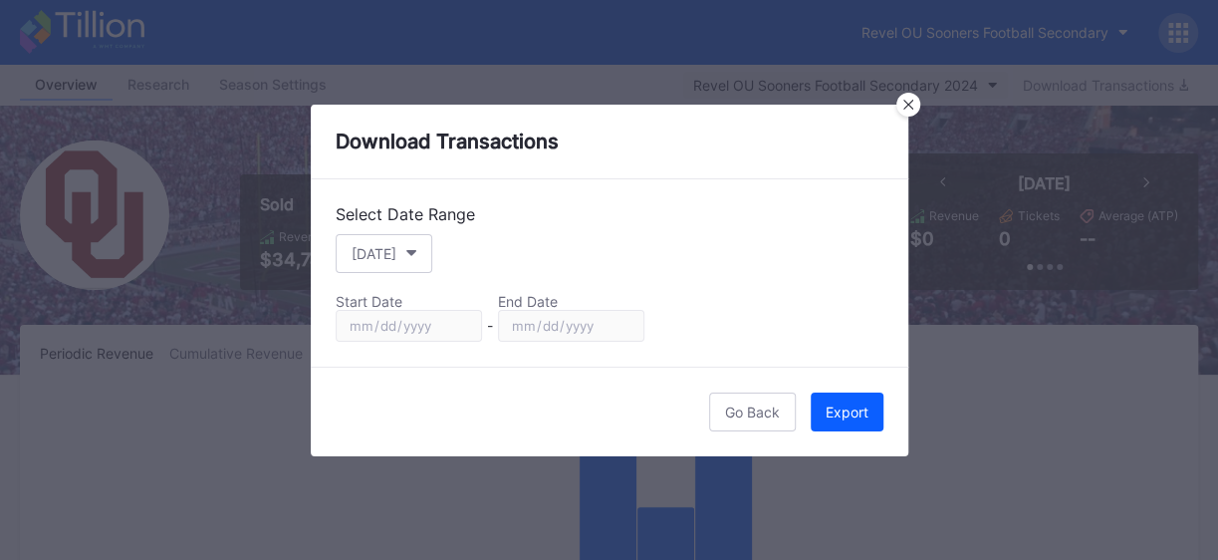
click at [905, 101] on div at bounding box center [909, 105] width 24 height 24
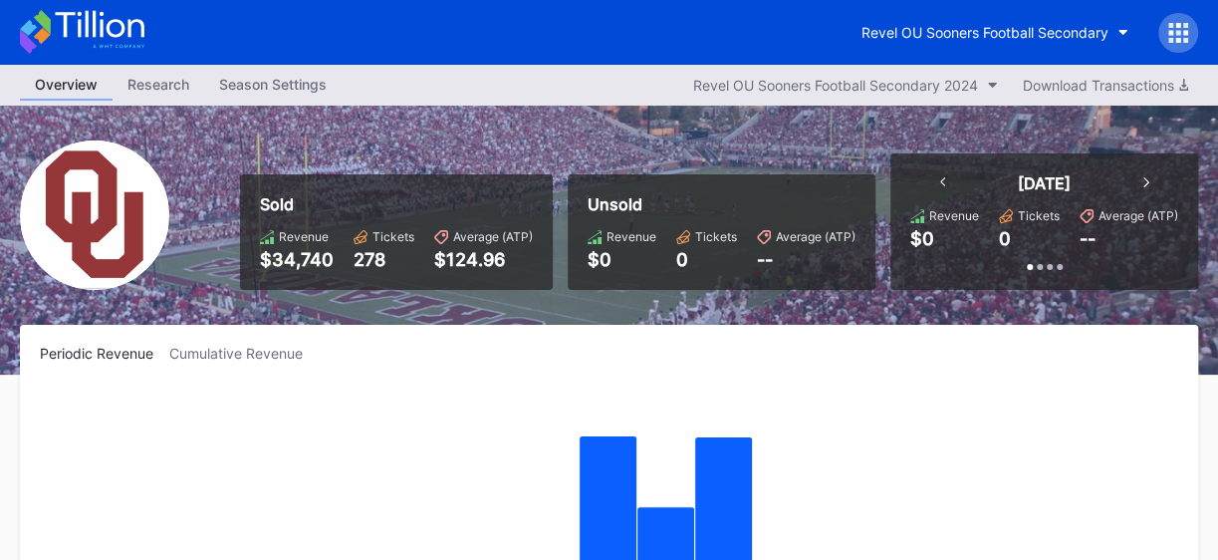
click at [1177, 27] on icon at bounding box center [1178, 25] width 5 height 5
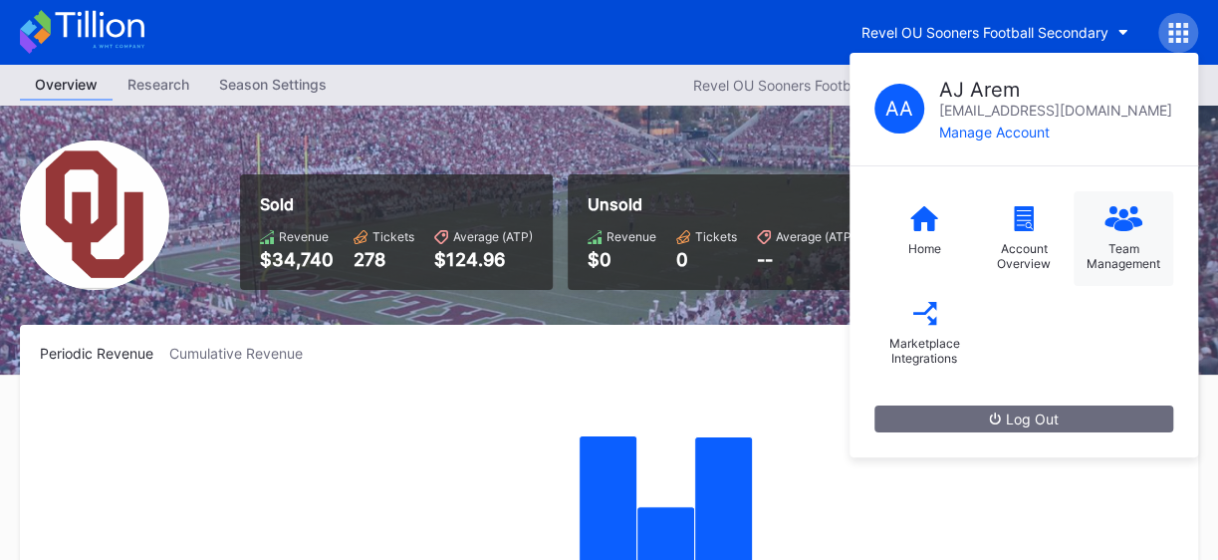
click at [1128, 225] on icon at bounding box center [1124, 224] width 19 height 11
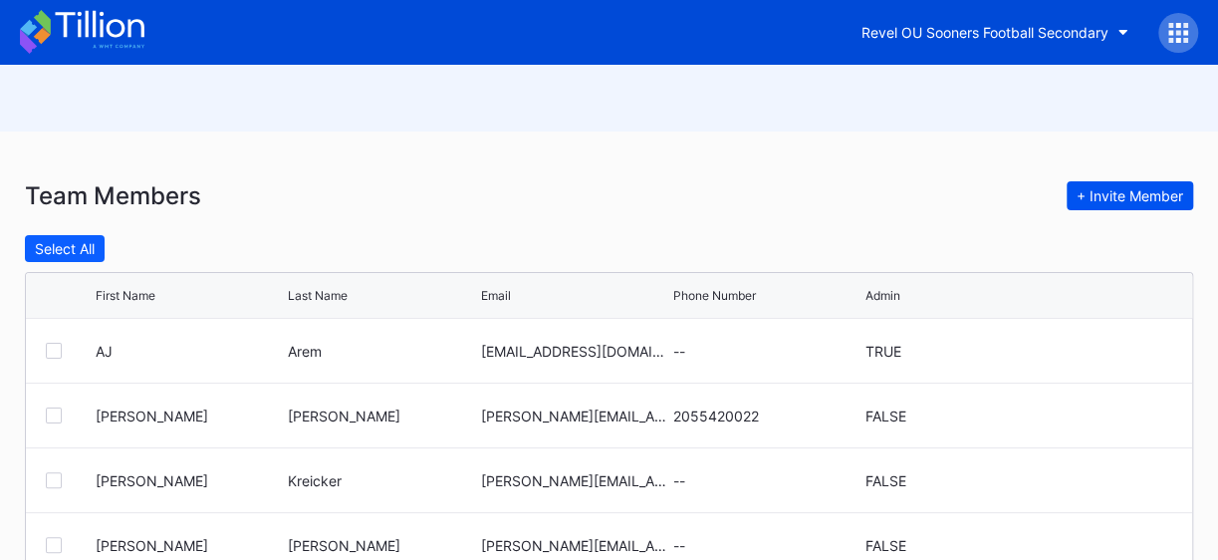
click at [1128, 185] on button "+ Invite Member" at bounding box center [1130, 195] width 127 height 29
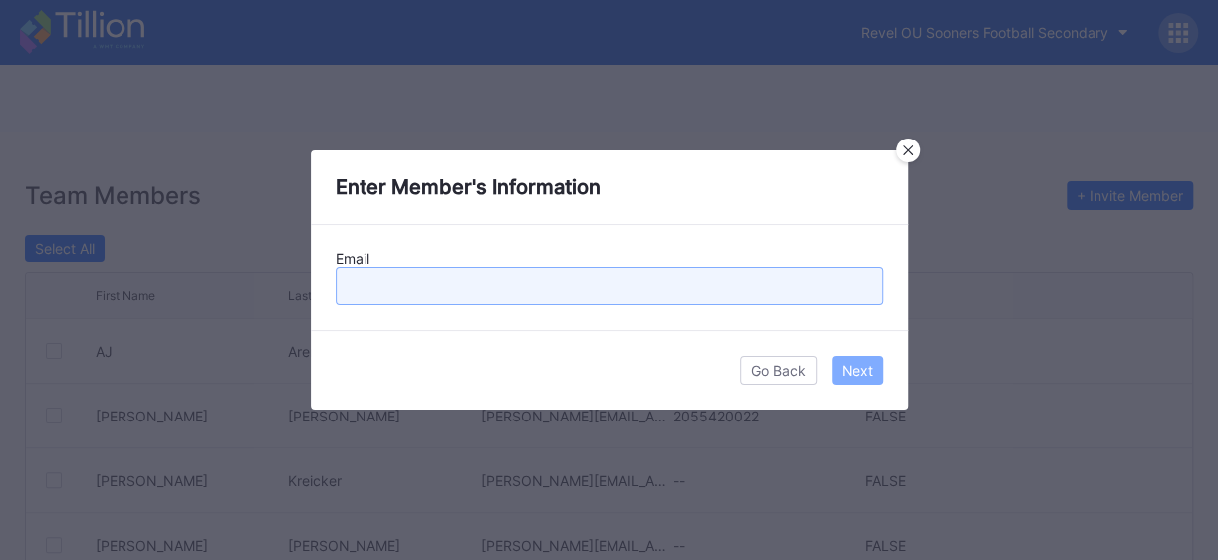
click at [456, 288] on input "text" at bounding box center [610, 286] width 548 height 38
type input "[PERSON_NAME][EMAIL_ADDRESS][PERSON_NAME][DOMAIN_NAME]"
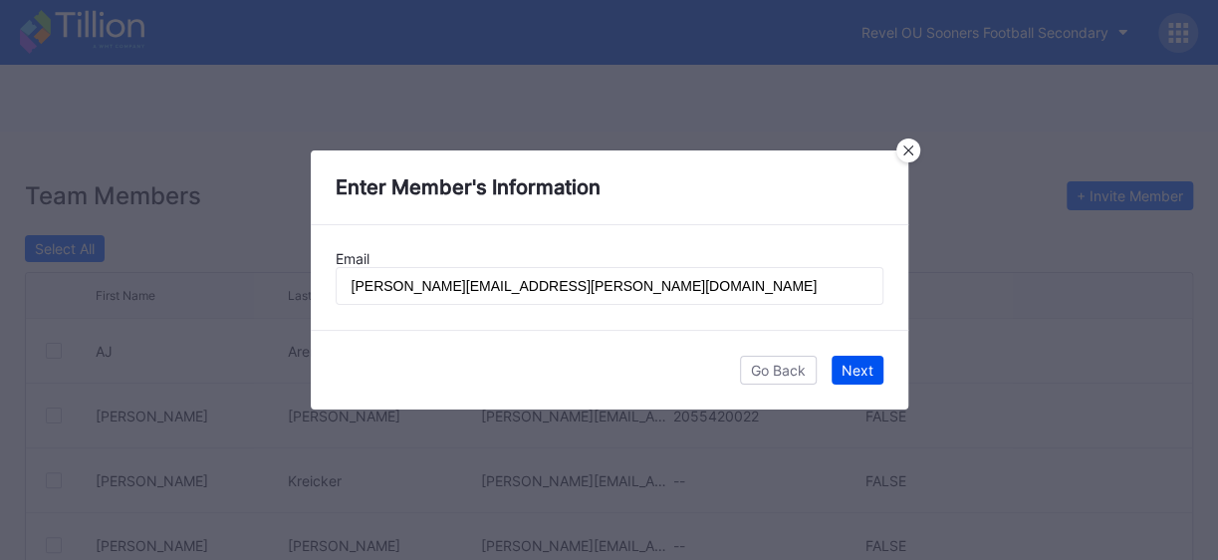
click at [864, 372] on div "Next" at bounding box center [858, 370] width 32 height 17
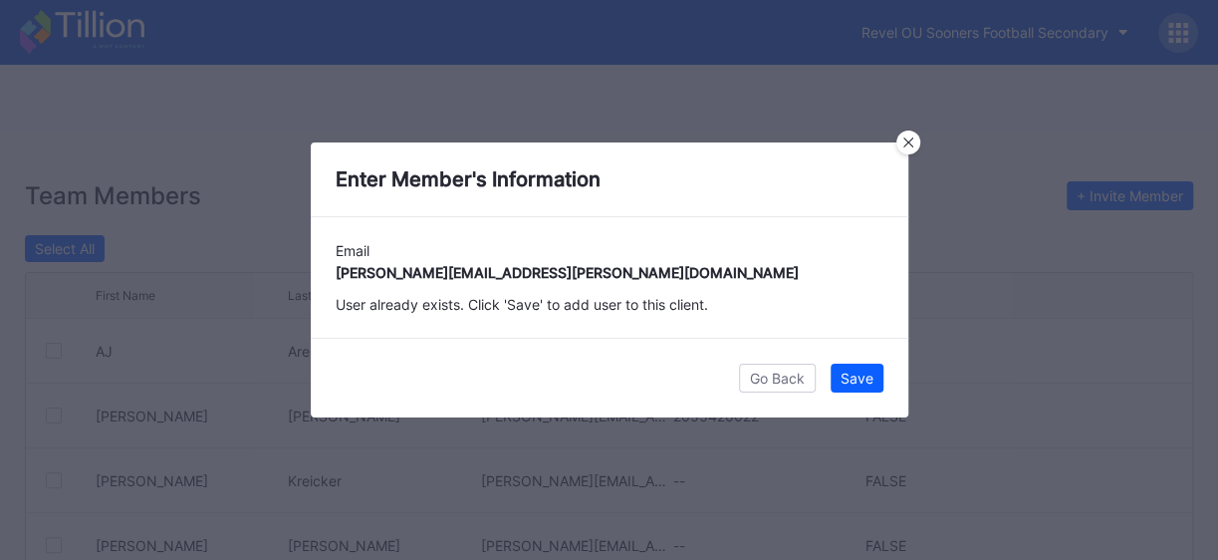
click at [851, 352] on div "Go Back Save" at bounding box center [610, 378] width 598 height 80
click at [863, 372] on div "Save" at bounding box center [857, 378] width 33 height 17
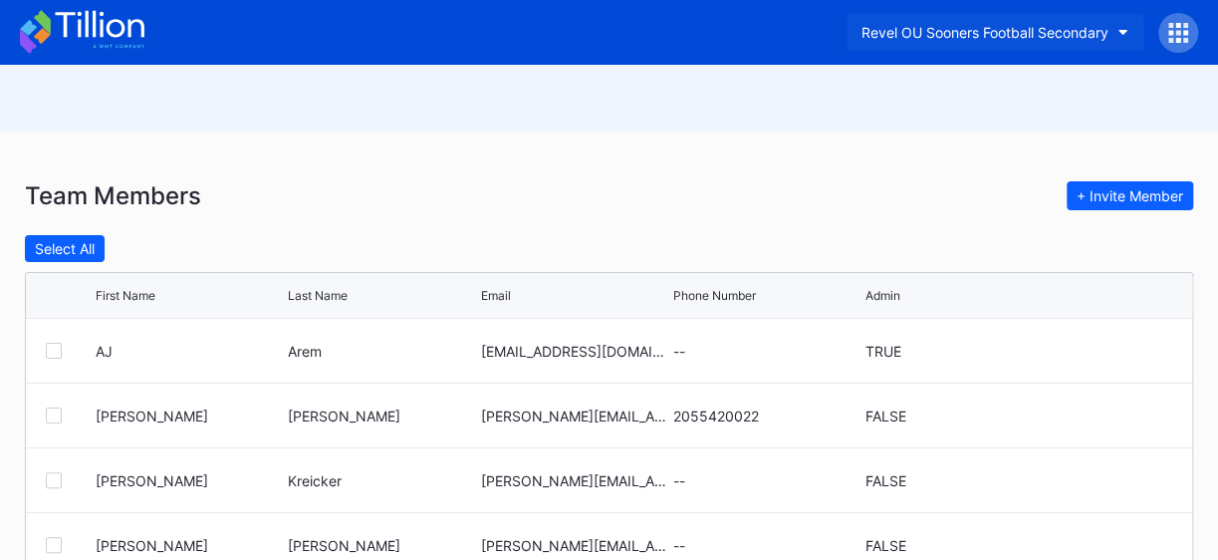
click at [1114, 31] on button "Revel OU Sooners Football Secondary" at bounding box center [995, 32] width 297 height 37
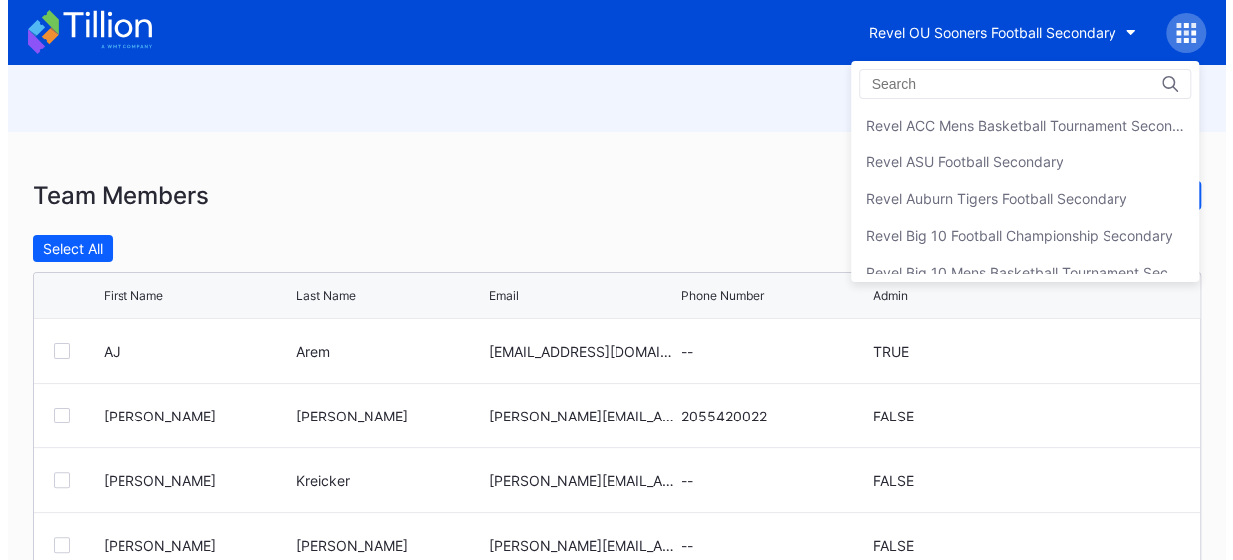
scroll to position [657, 0]
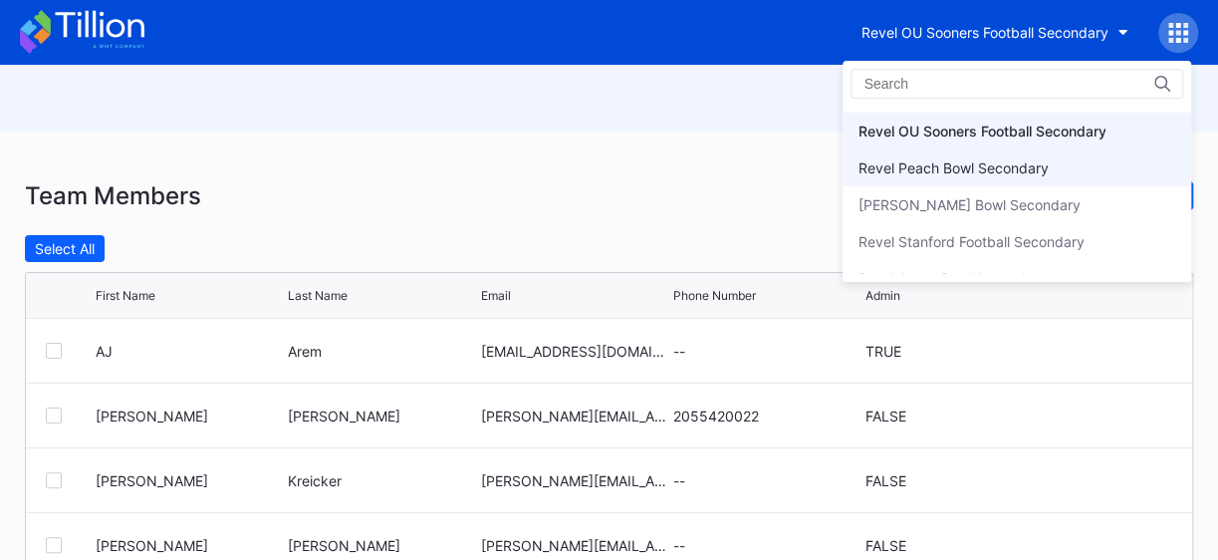
click at [1036, 165] on div "Revel Peach Bowl Secondary" at bounding box center [953, 167] width 190 height 17
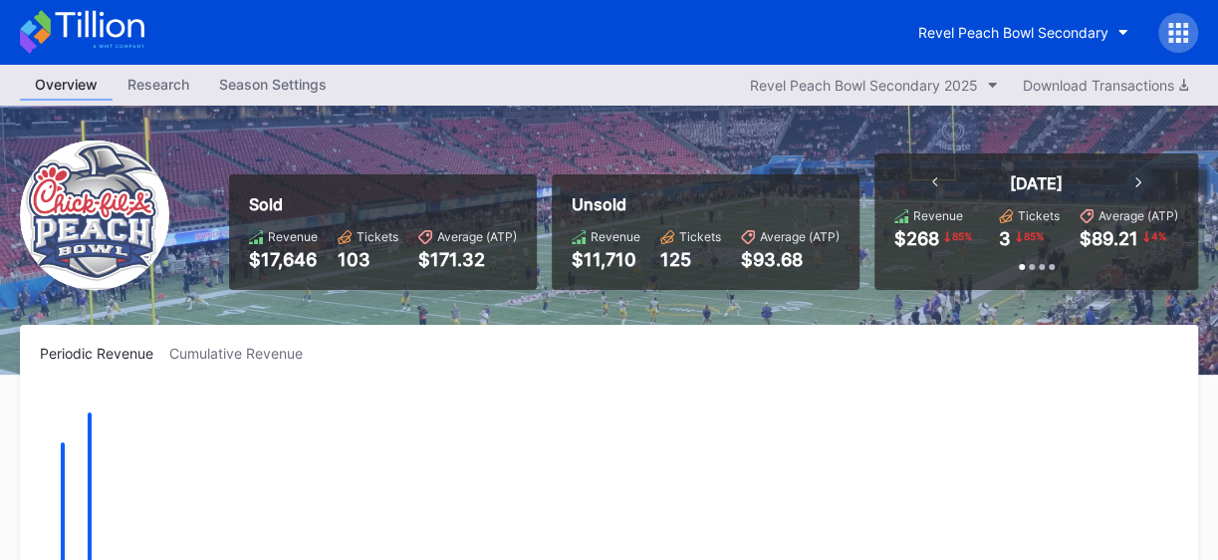
click at [1178, 29] on icon at bounding box center [1179, 33] width 20 height 20
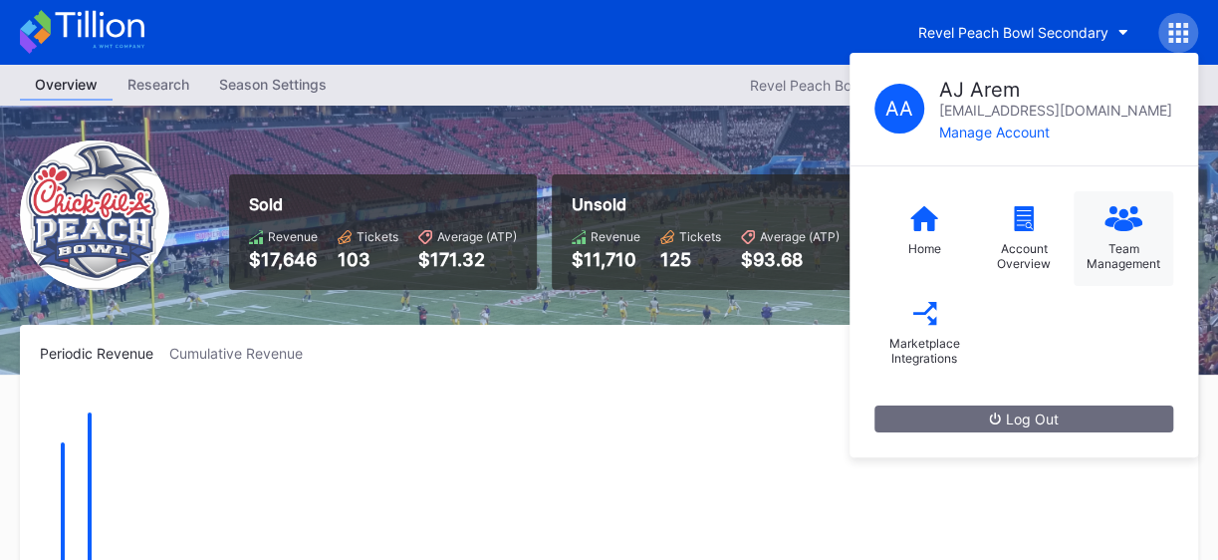
click at [1112, 224] on icon at bounding box center [1124, 218] width 38 height 25
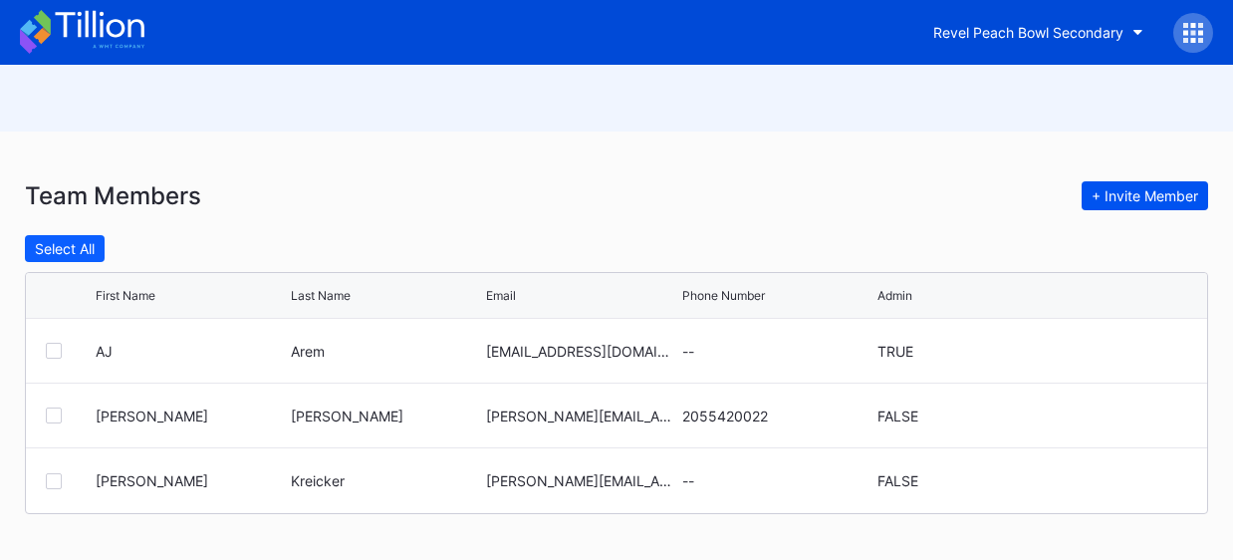
click at [1149, 195] on div "+ Invite Member" at bounding box center [1145, 195] width 107 height 17
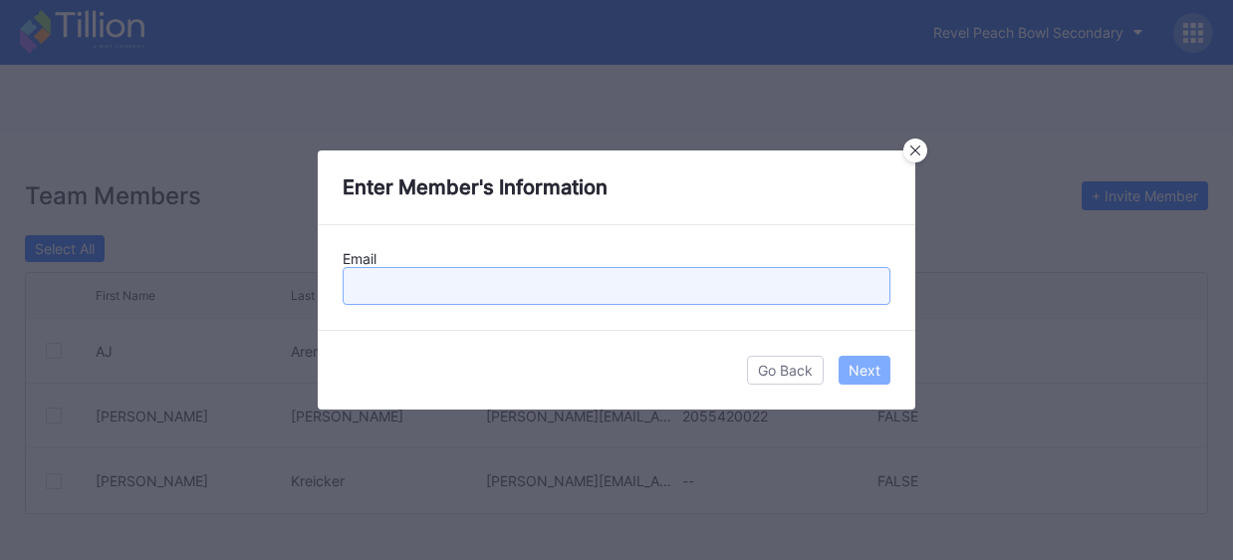
click at [634, 282] on input "text" at bounding box center [617, 286] width 548 height 38
type input "[PERSON_NAME][EMAIL_ADDRESS][PERSON_NAME][DOMAIN_NAME]"
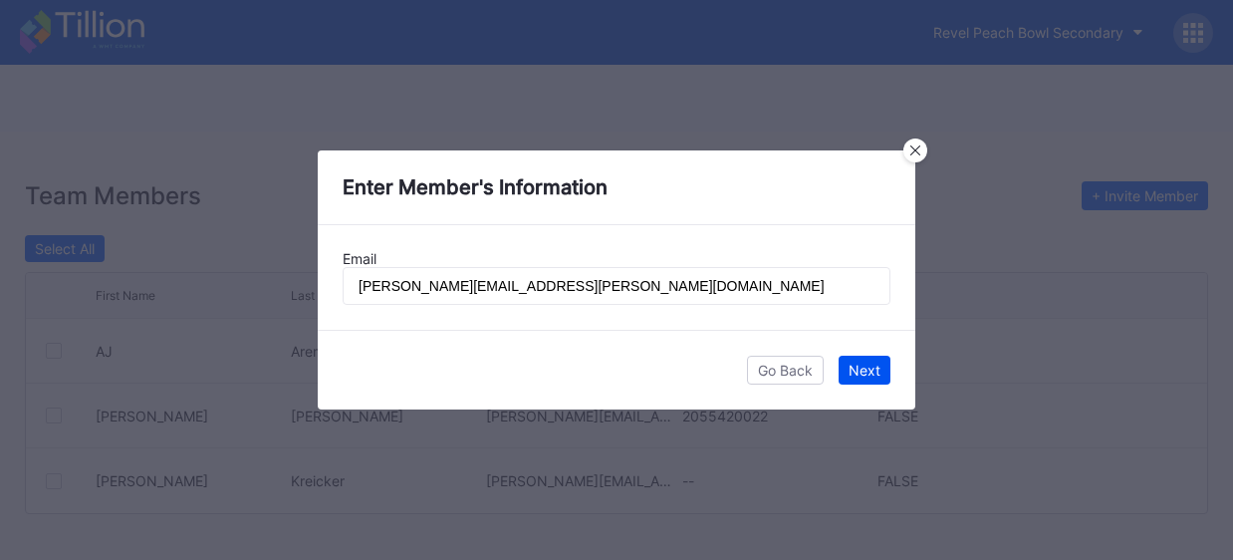
click at [879, 363] on div "Next" at bounding box center [865, 370] width 32 height 17
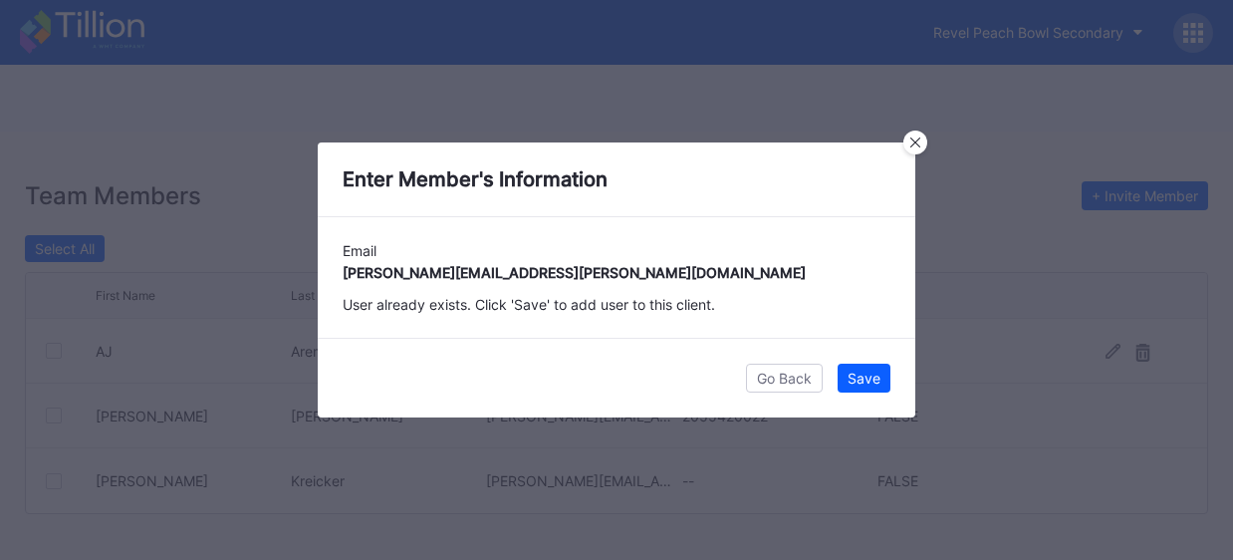
click at [876, 373] on div "Save" at bounding box center [864, 378] width 33 height 17
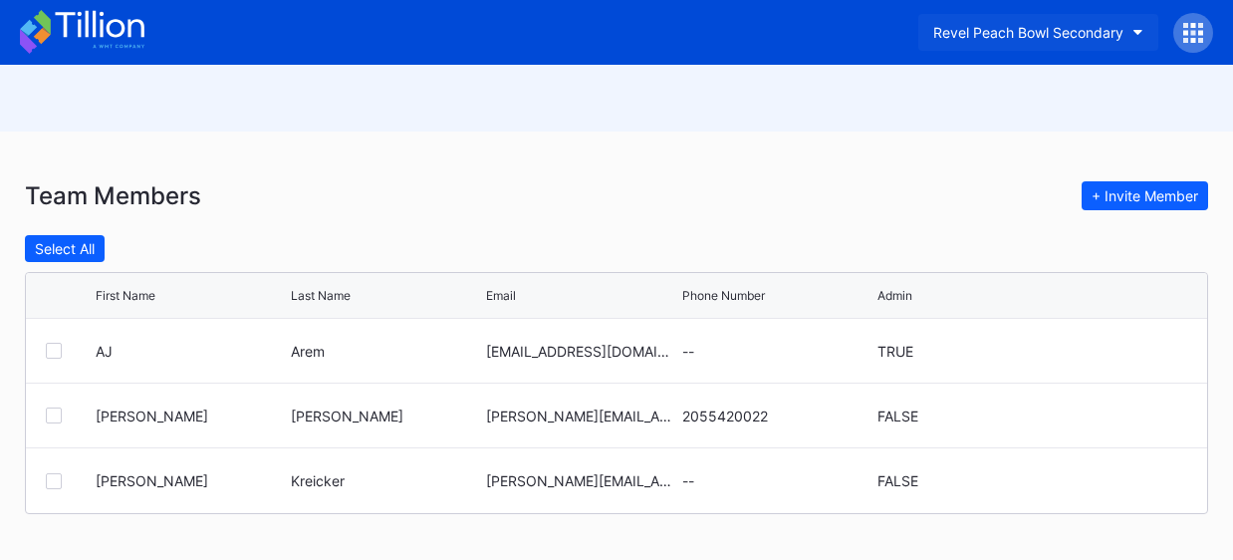
click at [1134, 31] on icon "button" at bounding box center [1139, 33] width 10 height 6
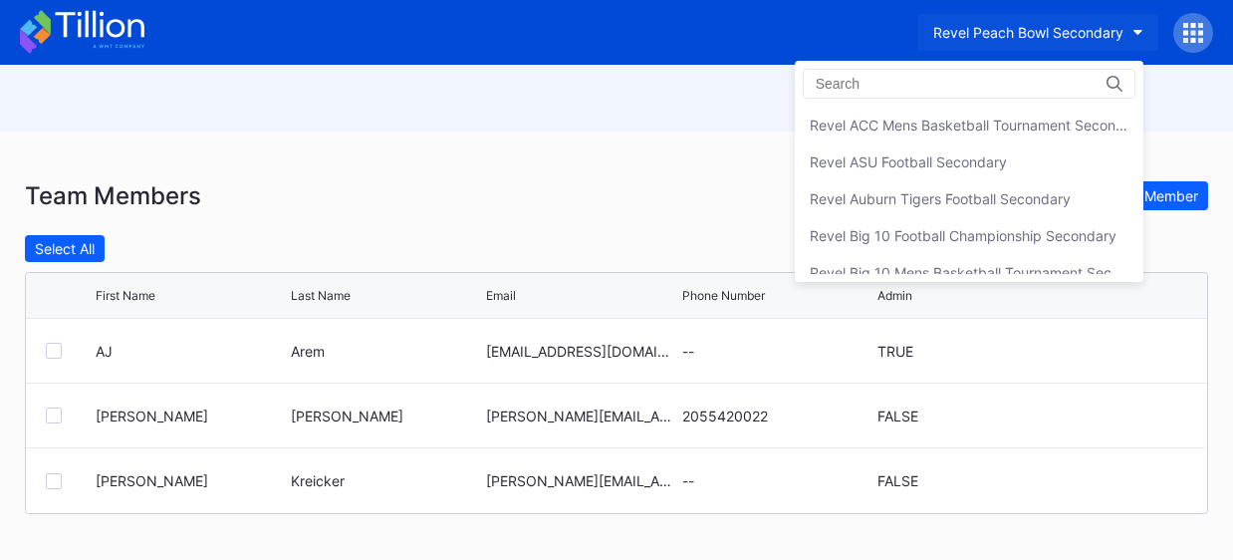
scroll to position [694, 0]
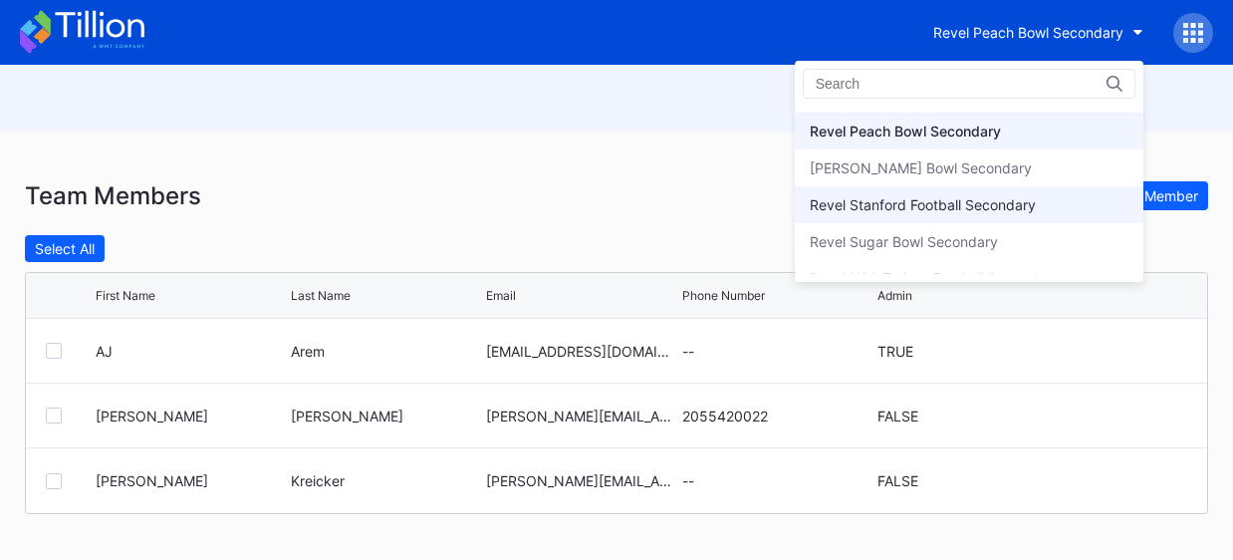
click at [999, 196] on div "Revel Stanford Football Secondary" at bounding box center [923, 204] width 226 height 17
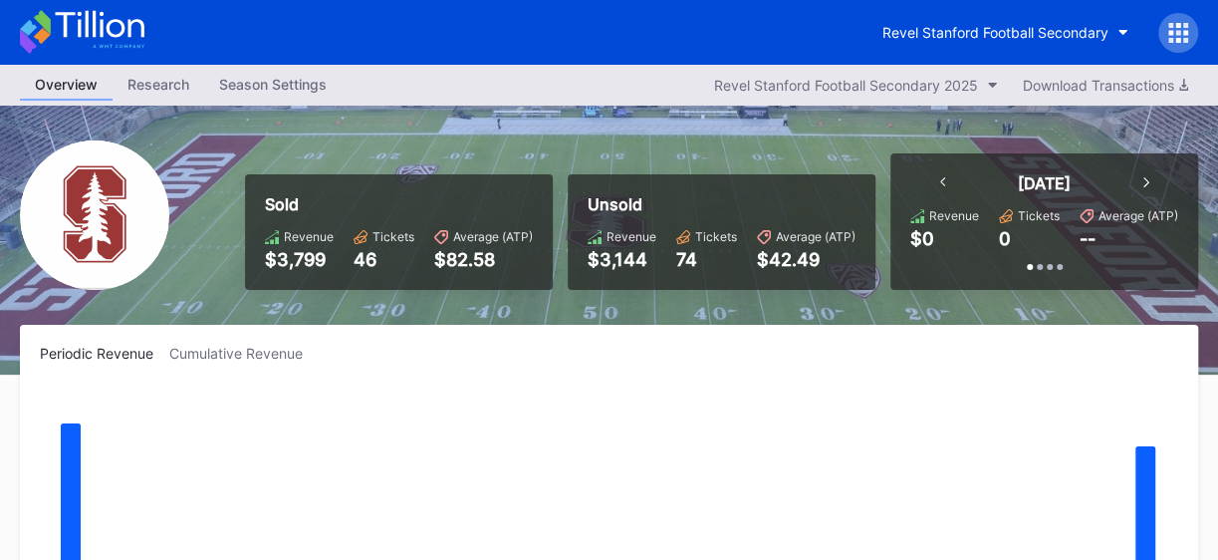
click at [1171, 27] on icon at bounding box center [1171, 25] width 5 height 5
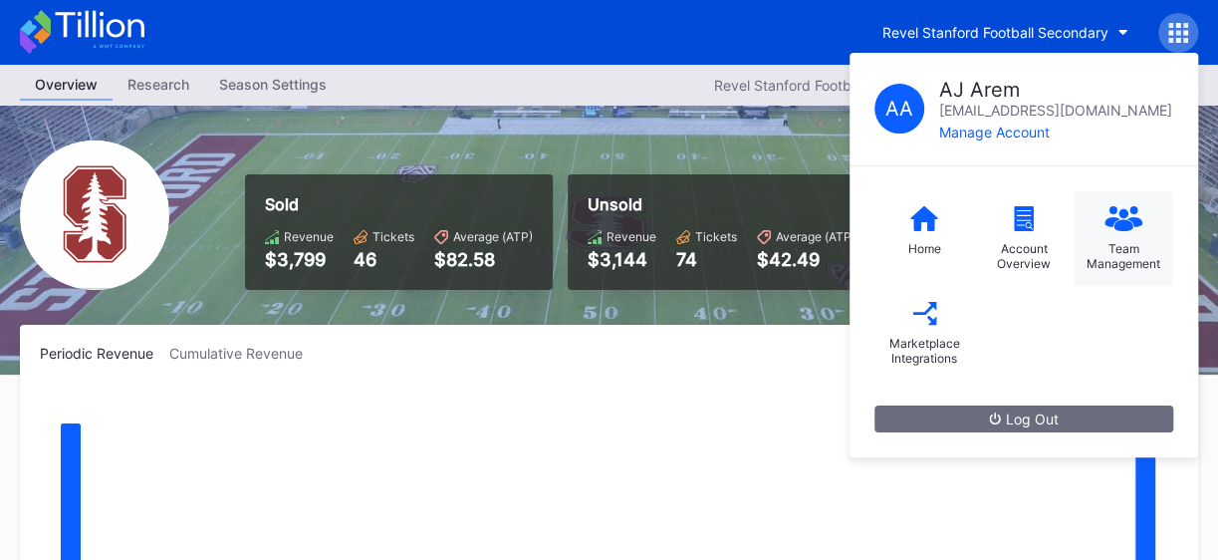
click at [1126, 232] on div "Team Management" at bounding box center [1124, 238] width 100 height 95
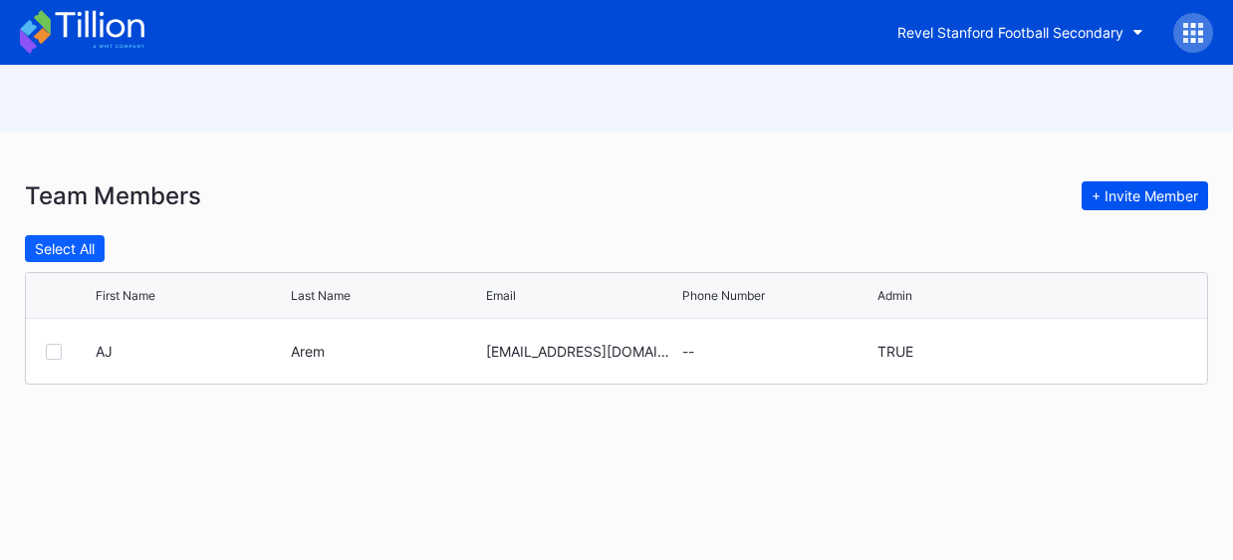
click at [1138, 187] on div "+ Invite Member" at bounding box center [1145, 195] width 107 height 17
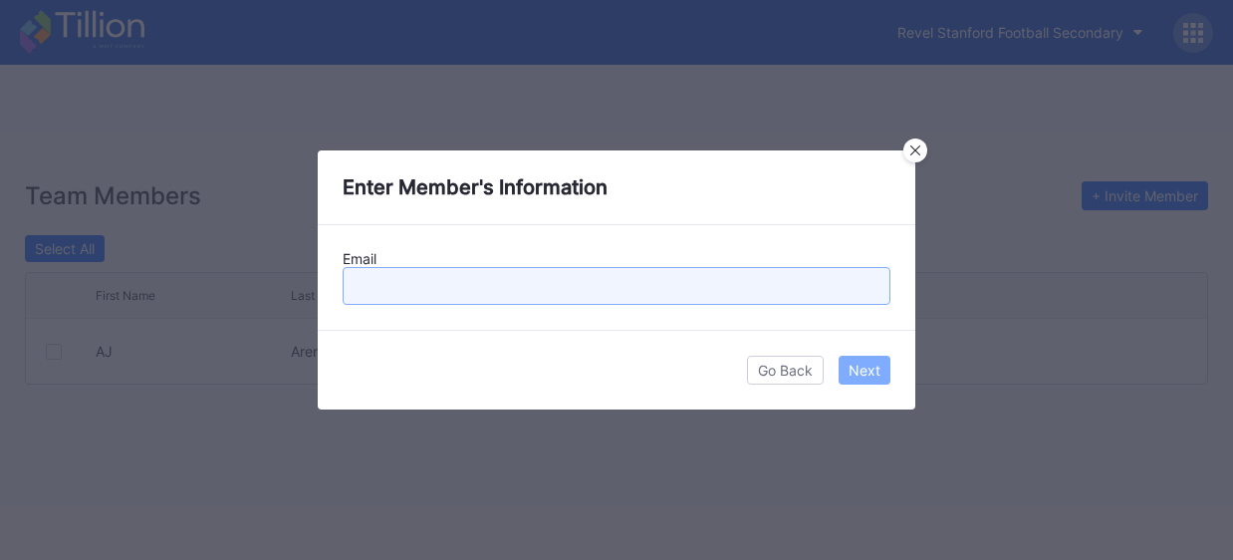
click at [545, 296] on input "text" at bounding box center [617, 286] width 548 height 38
type input "[PERSON_NAME][EMAIL_ADDRESS][PERSON_NAME][DOMAIN_NAME]"
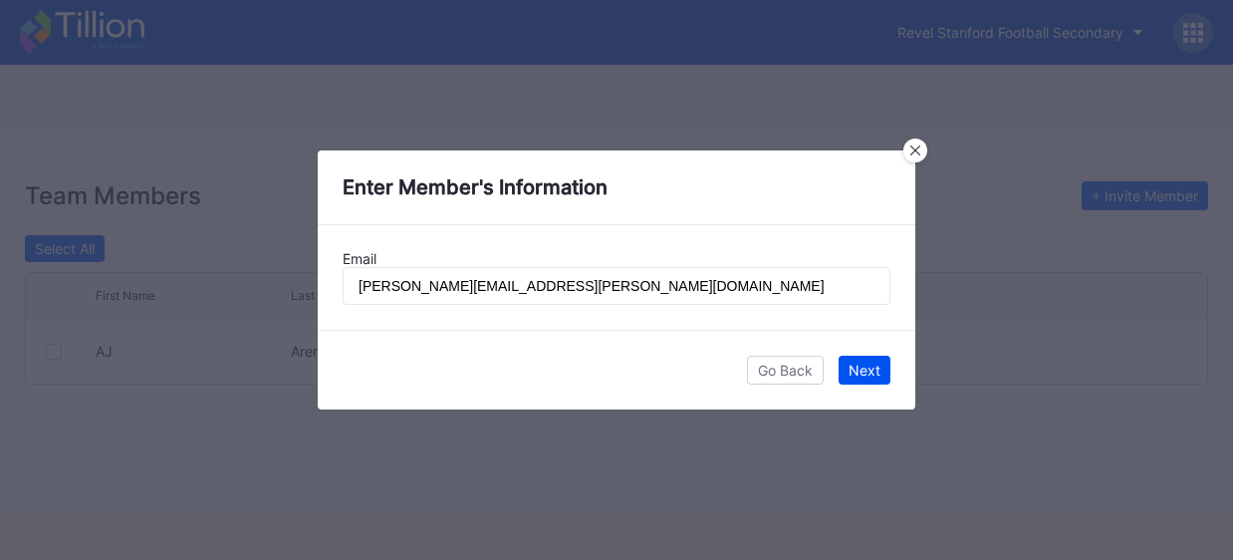
click at [876, 365] on div "Next" at bounding box center [865, 370] width 32 height 17
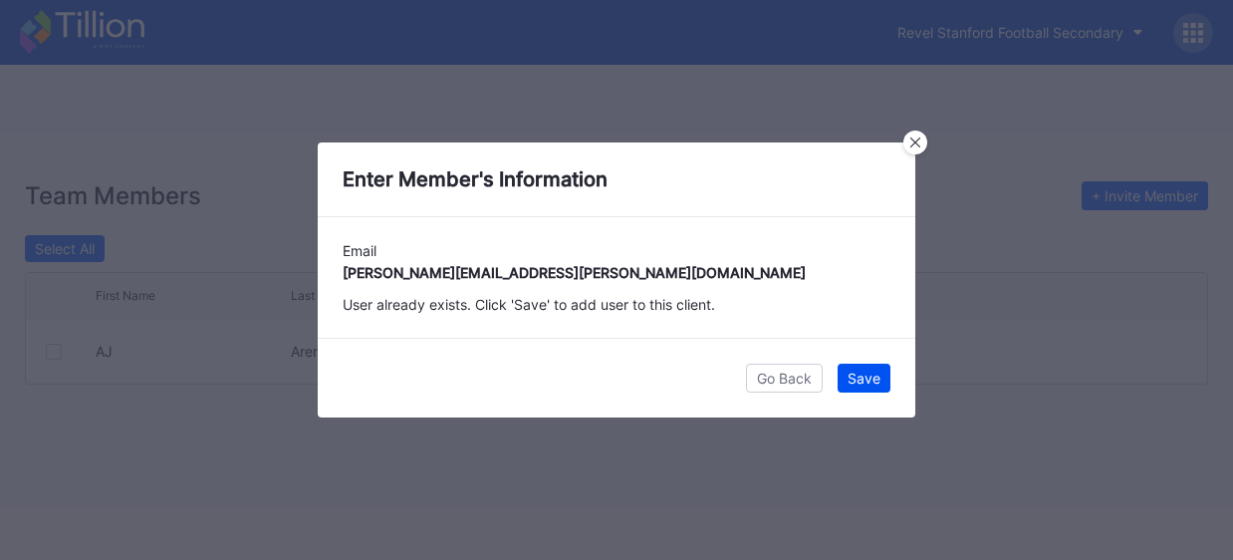
click at [869, 377] on div "Save" at bounding box center [864, 378] width 33 height 17
